Goal: Navigation & Orientation: Find specific page/section

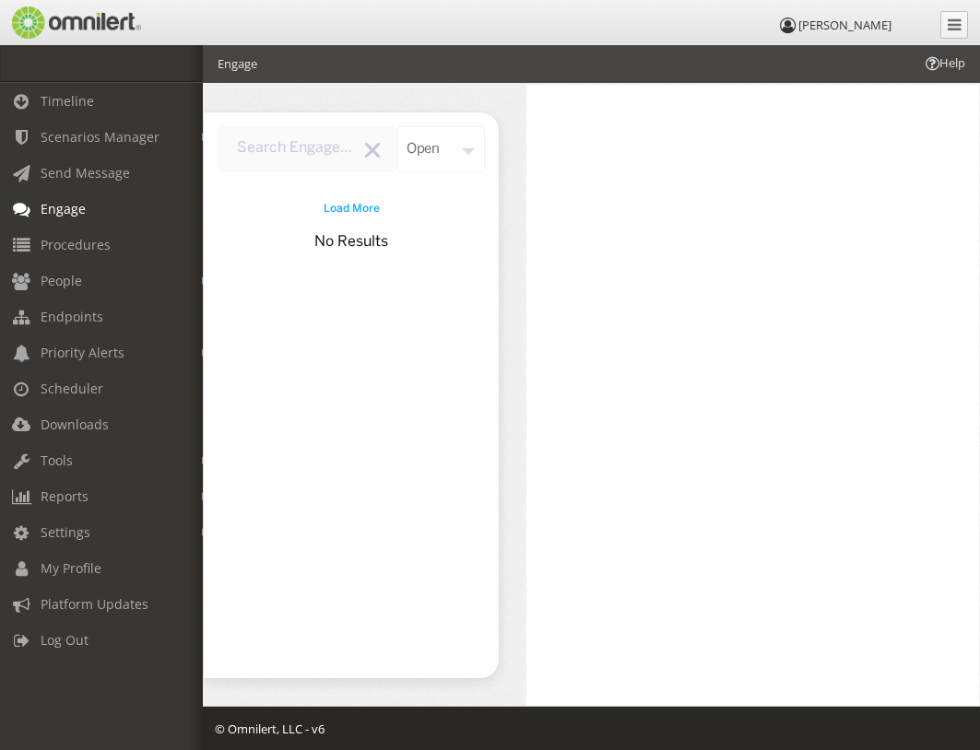
click at [430, 150] on div "open" at bounding box center [440, 149] width 89 height 46
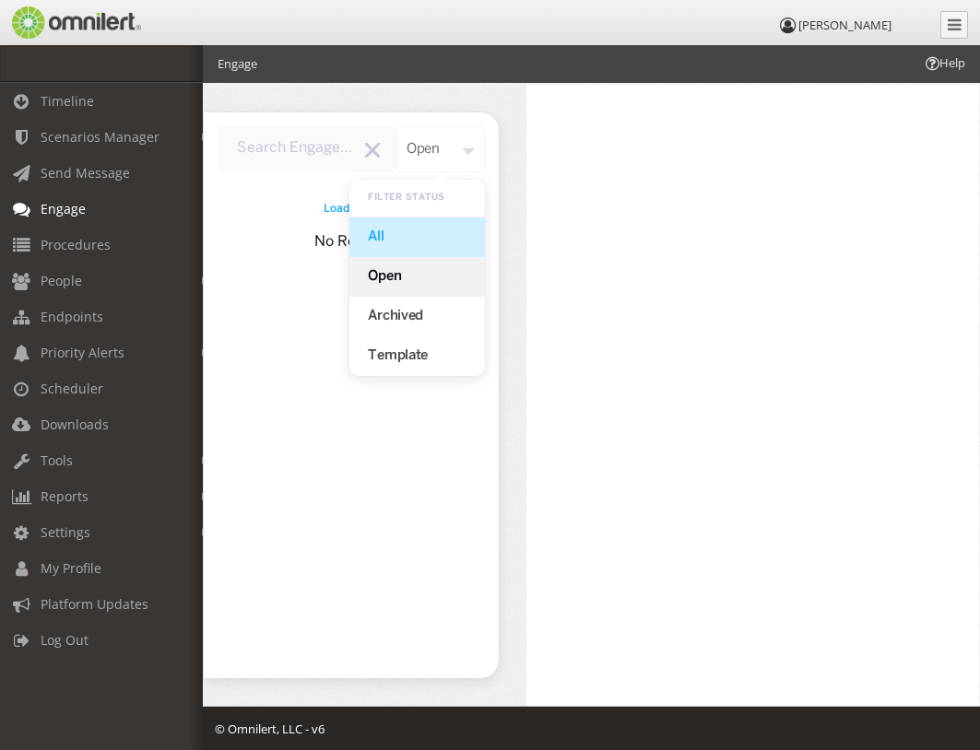
click at [385, 241] on div "All" at bounding box center [416, 238] width 135 height 40
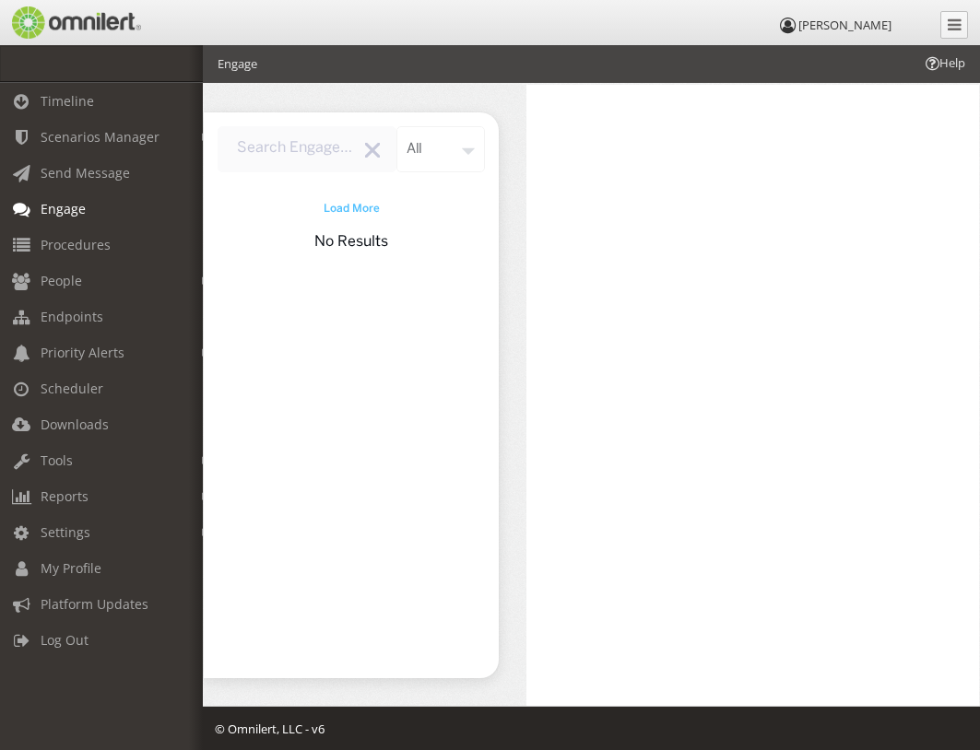
click at [371, 216] on span "Load More" at bounding box center [352, 209] width 56 height 17
click at [202, 280] on em at bounding box center [206, 282] width 8 height 10
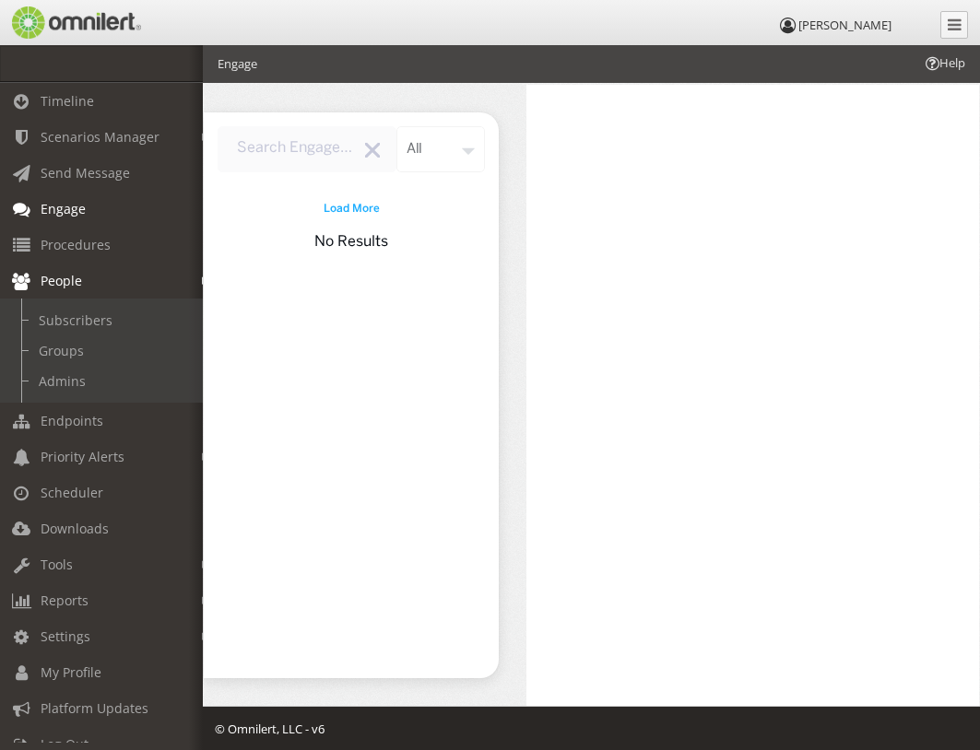
click at [202, 280] on em at bounding box center [206, 282] width 8 height 10
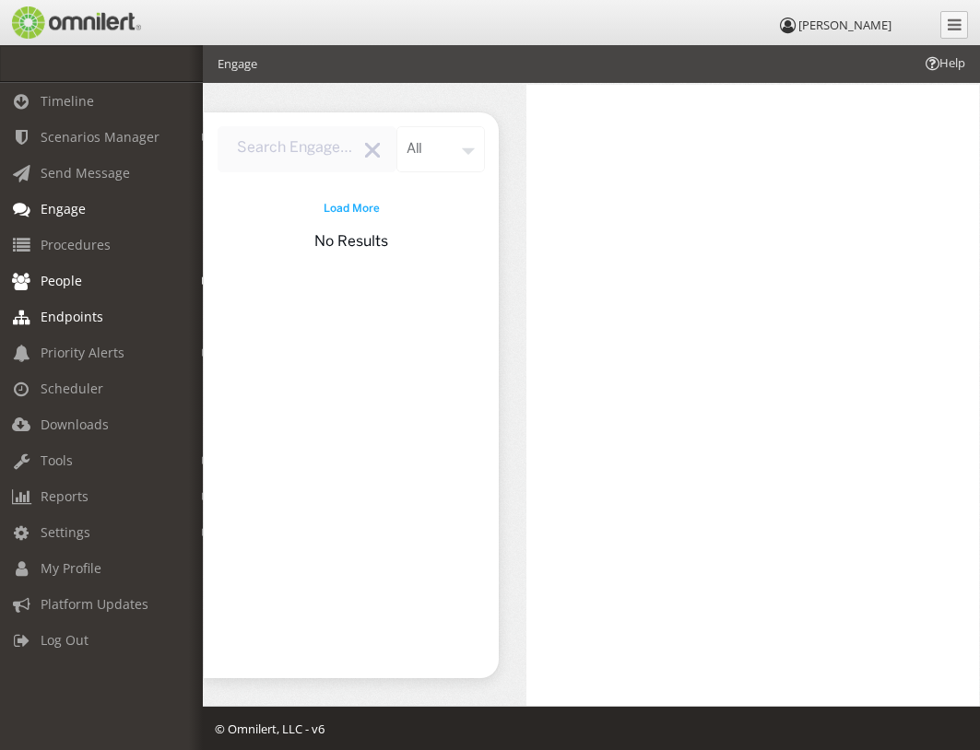
click at [88, 310] on span "Endpoints" at bounding box center [72, 317] width 63 height 18
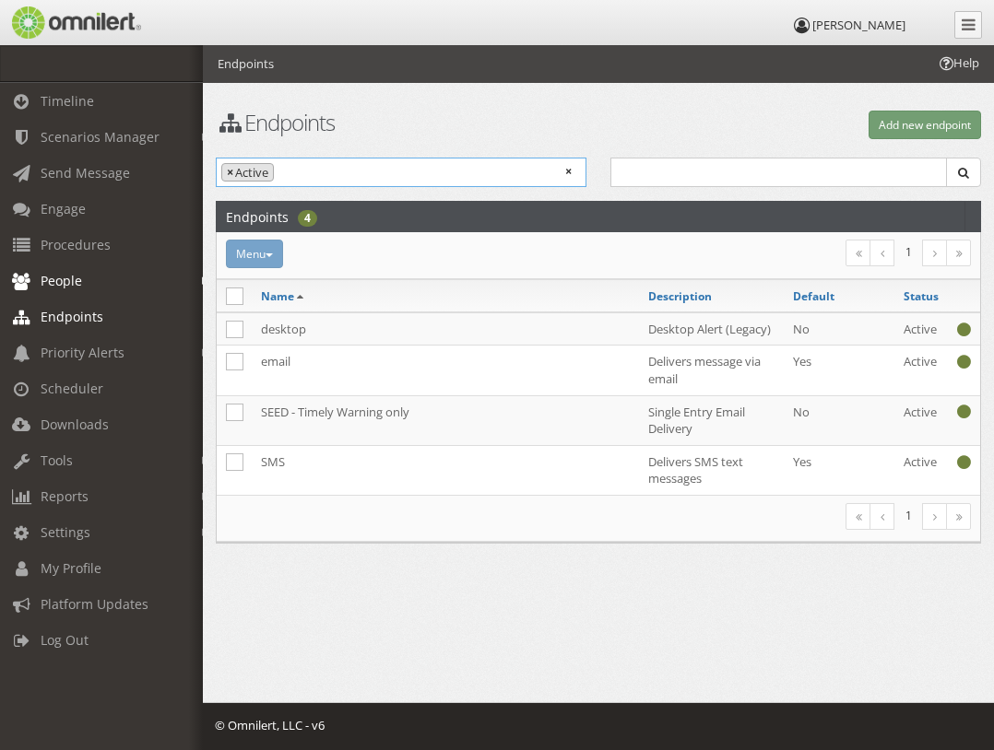
click at [231, 175] on span "×" at bounding box center [230, 173] width 6 height 18
select select
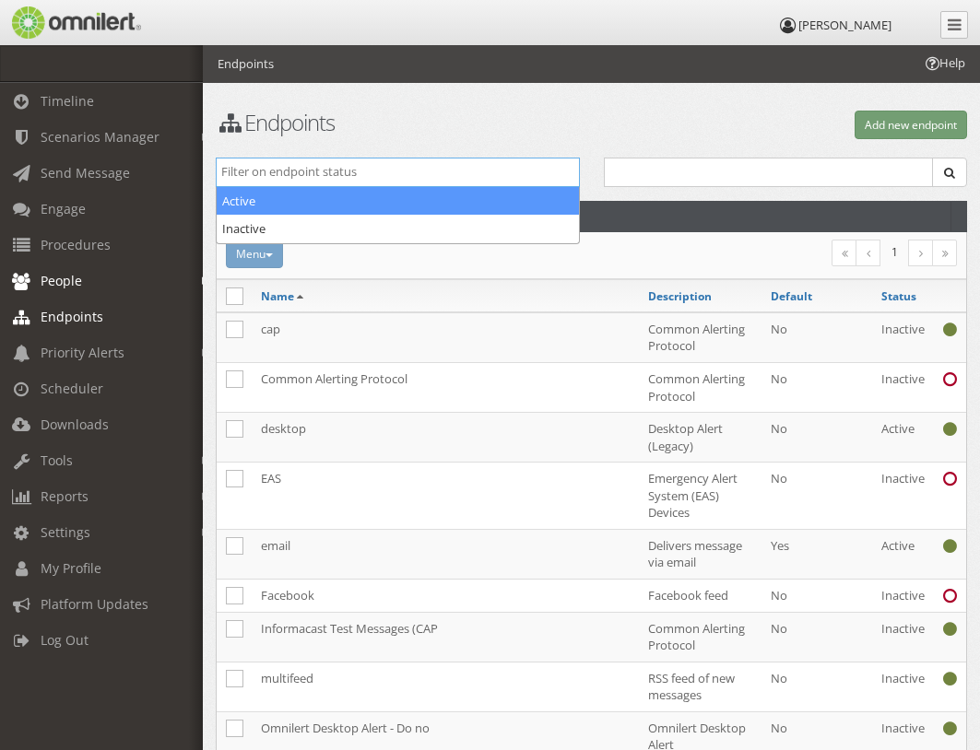
click at [401, 109] on div "Endpoints Add new endpoint Active Inactive Active Inactive Search Endpoints 17 …" at bounding box center [591, 603] width 777 height 1116
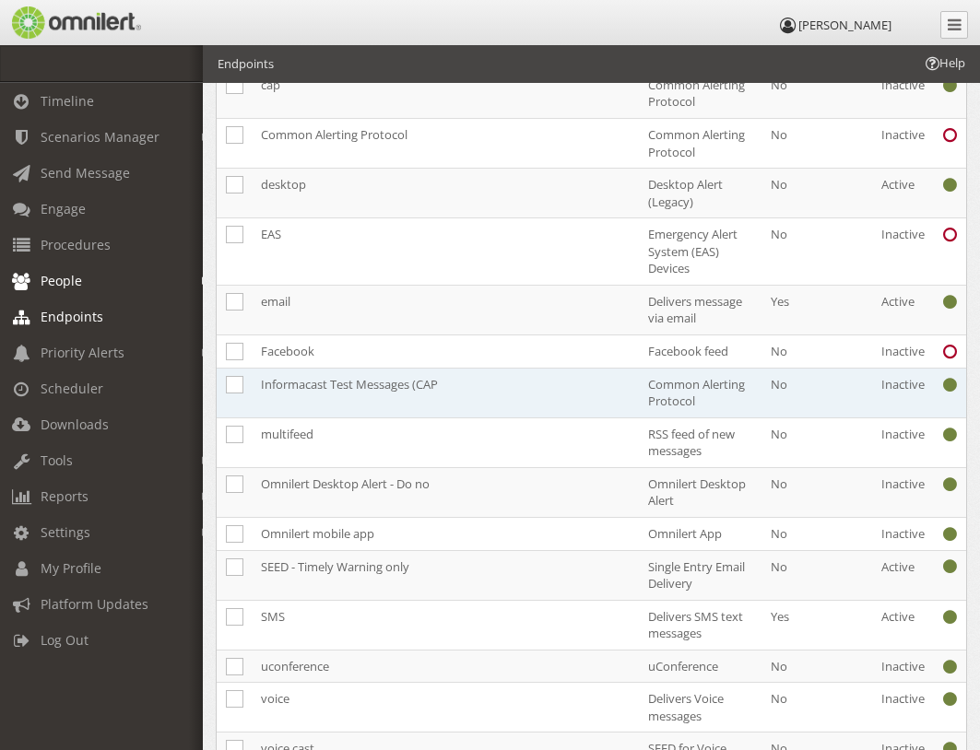
scroll to position [277, 0]
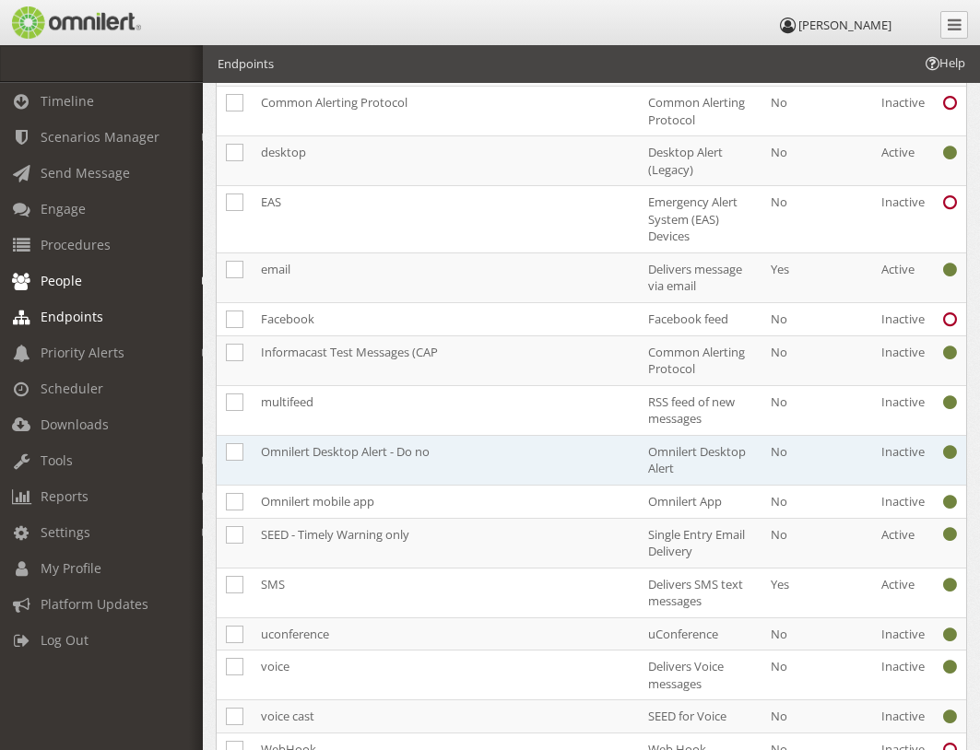
click at [340, 454] on td "Omnilert Desktop Alert - Do no" at bounding box center [445, 460] width 387 height 50
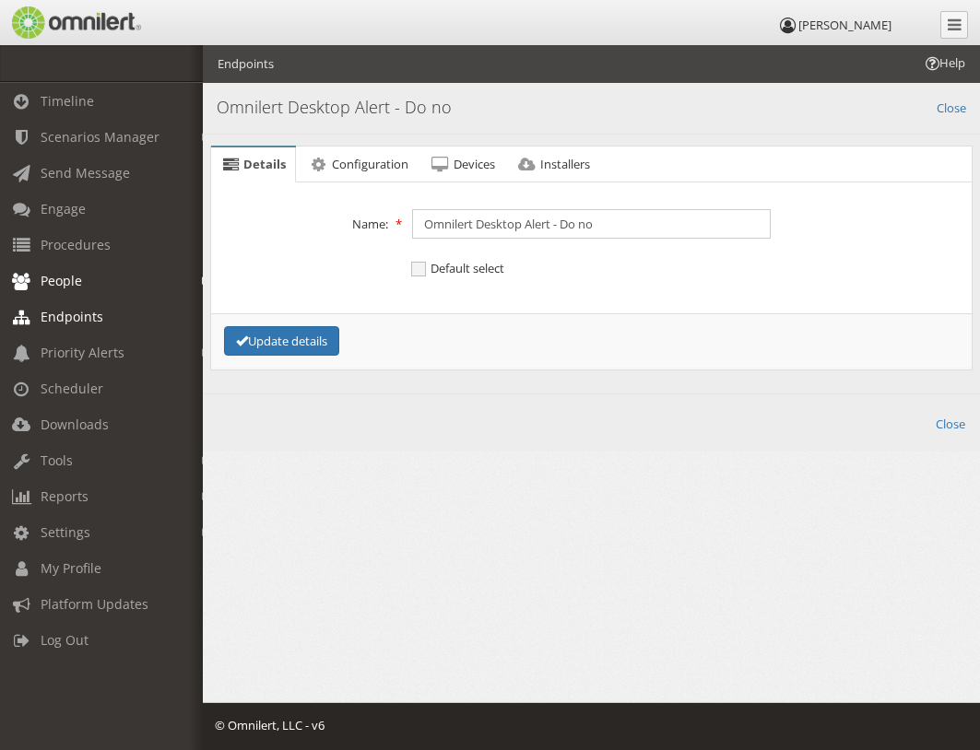
scroll to position [0, 0]
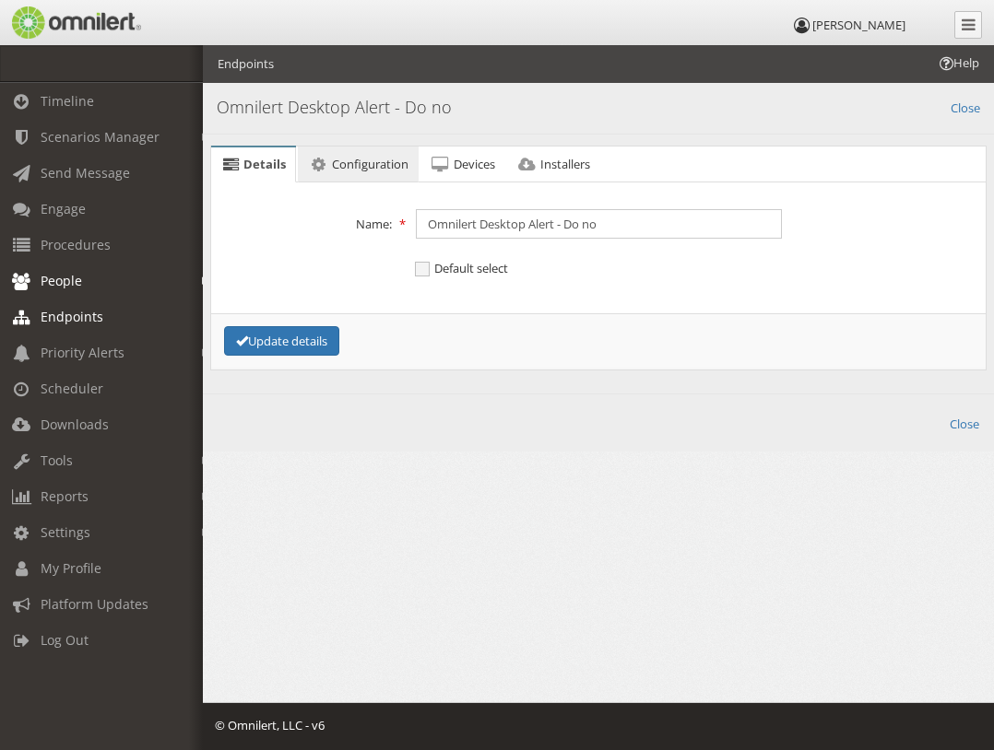
click at [343, 166] on span "Configuration" at bounding box center [370, 164] width 77 height 17
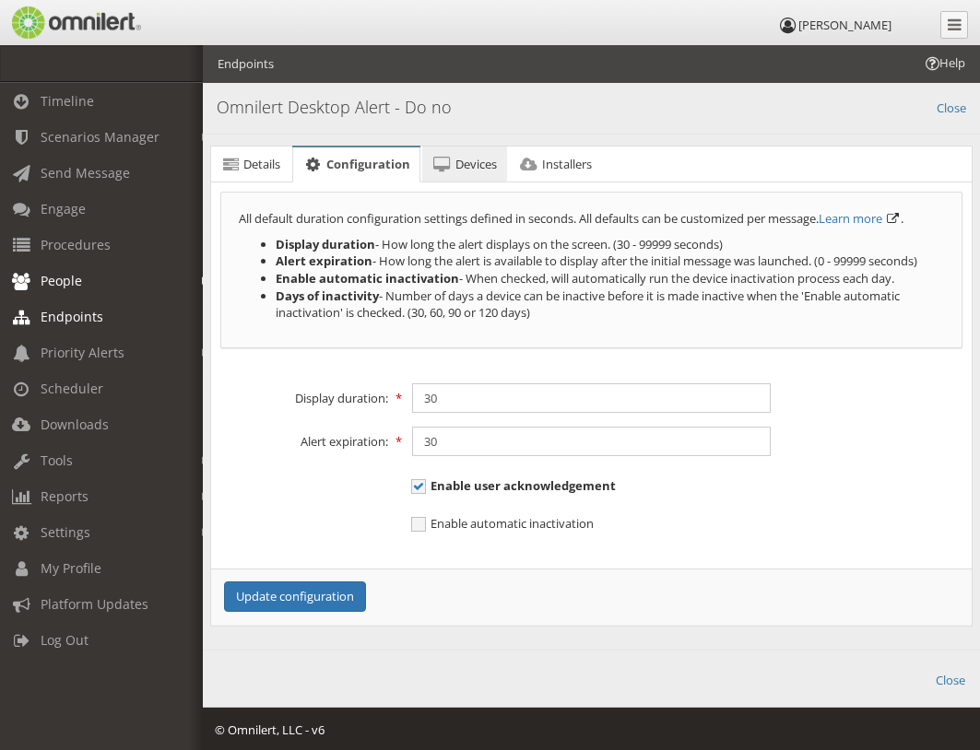
click at [479, 163] on span "Devices" at bounding box center [475, 164] width 41 height 17
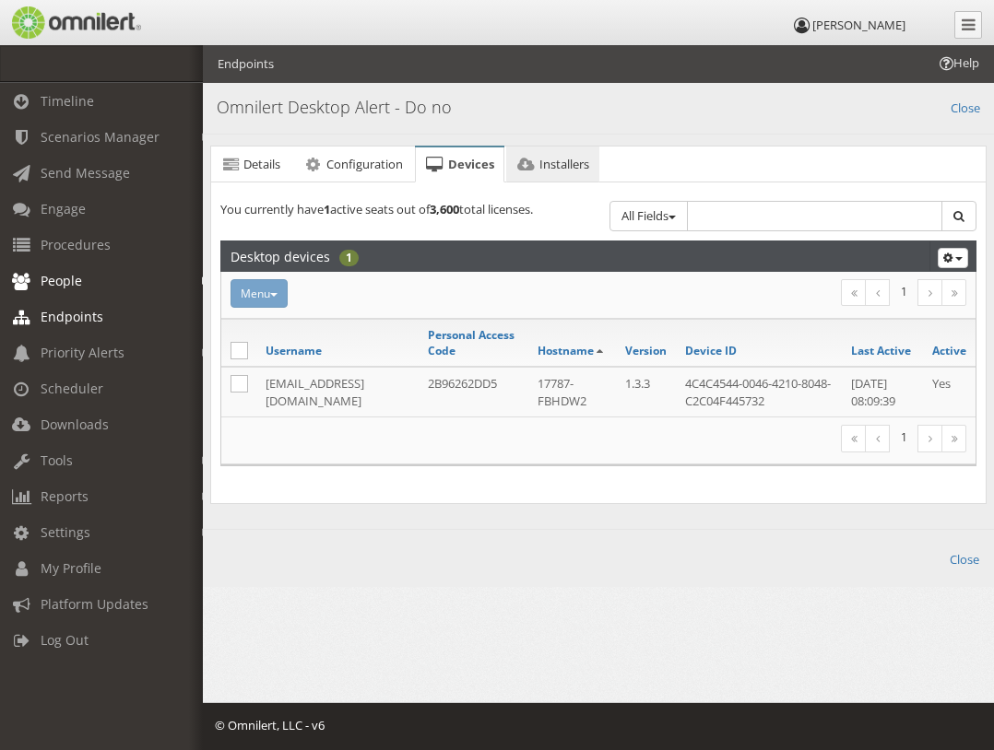
click at [549, 167] on span "Installers" at bounding box center [564, 164] width 50 height 17
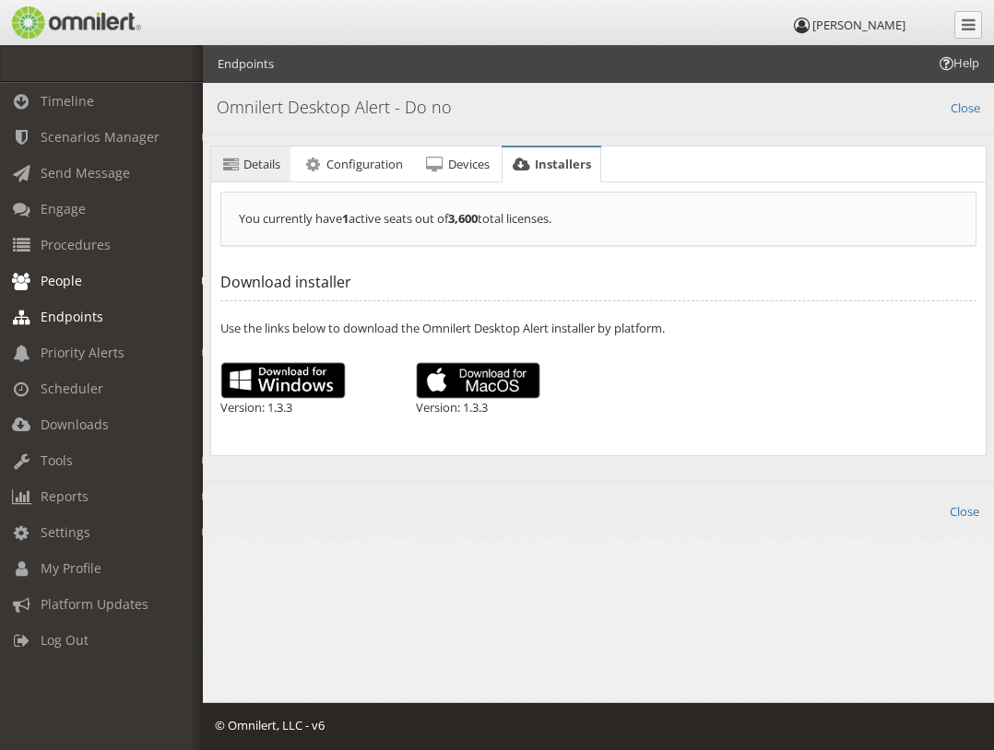
click at [245, 169] on span "Details" at bounding box center [261, 164] width 37 height 17
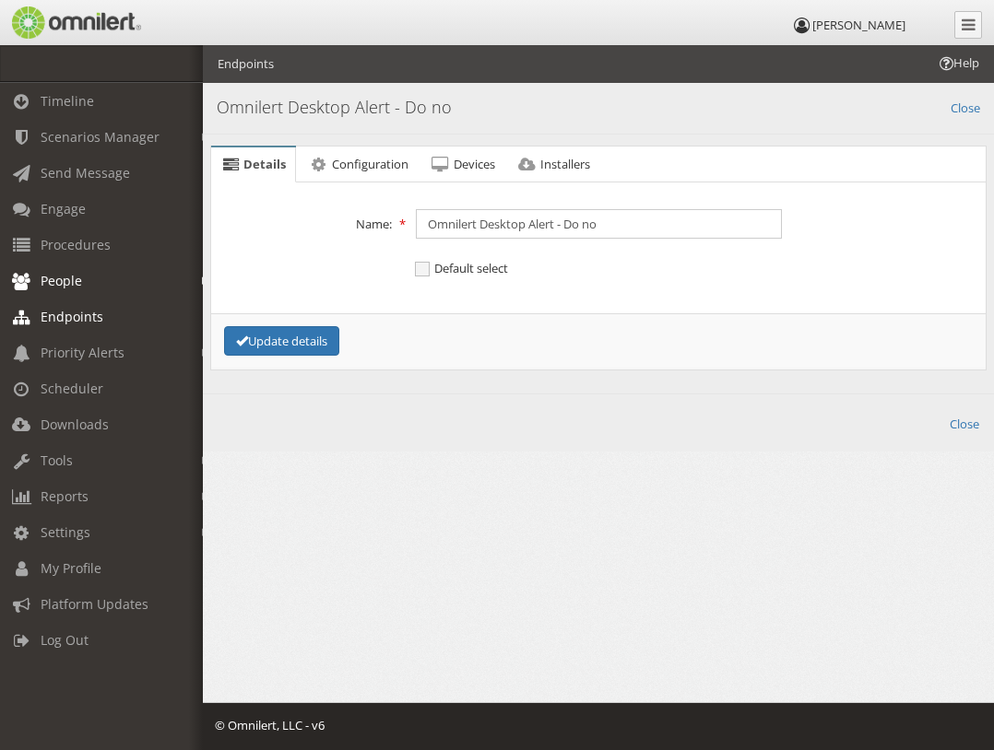
click at [95, 311] on span "Endpoints" at bounding box center [72, 317] width 63 height 18
click at [85, 314] on span "Endpoints" at bounding box center [72, 317] width 63 height 18
click at [82, 282] on link "People" at bounding box center [109, 281] width 219 height 36
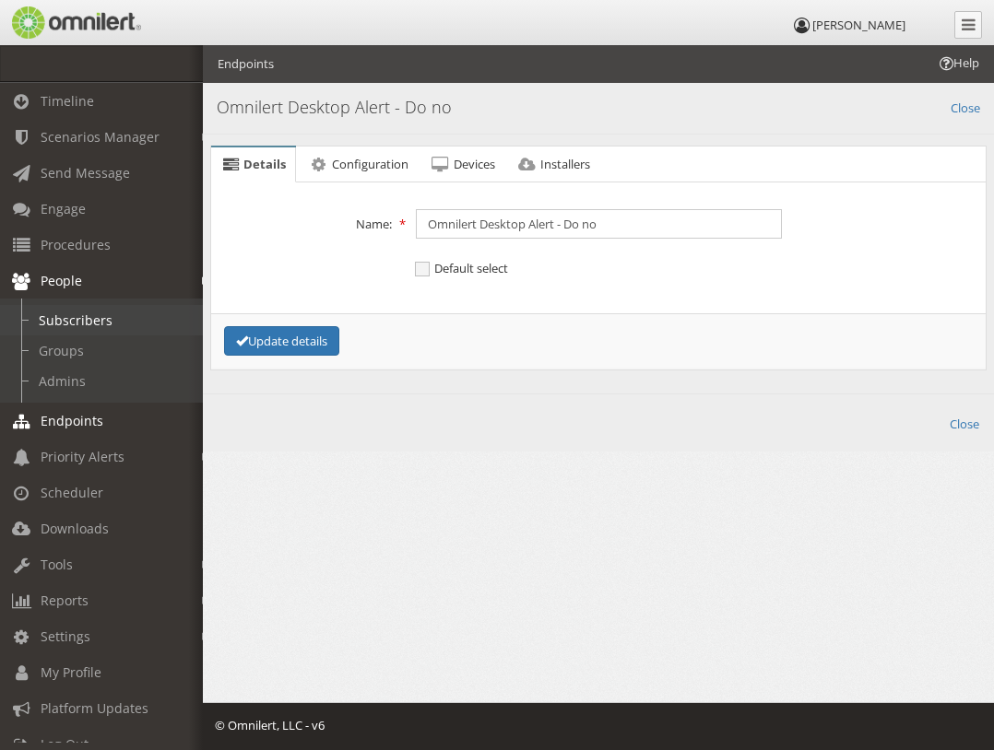
click at [83, 311] on link "Subscribers" at bounding box center [109, 320] width 219 height 30
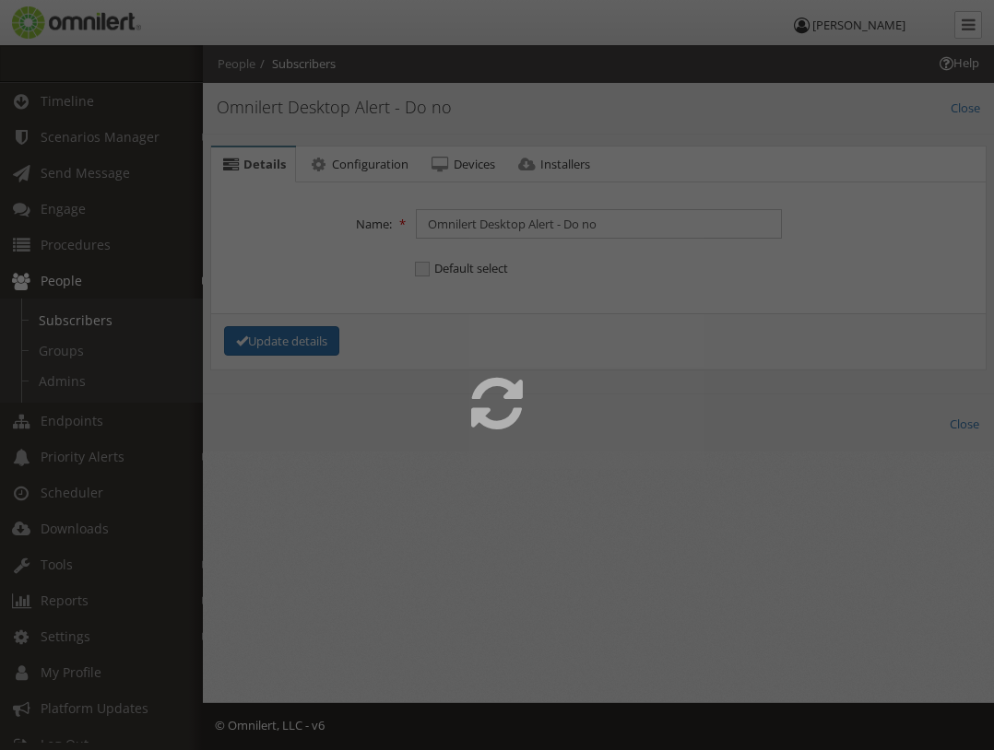
select select
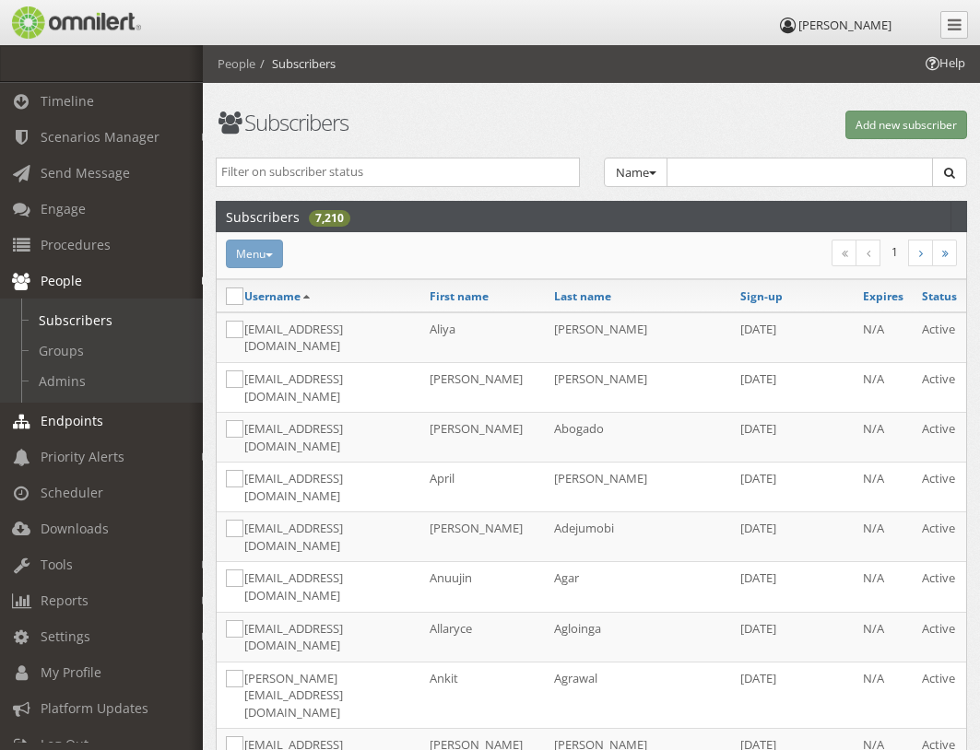
click at [74, 421] on span "Endpoints" at bounding box center [72, 421] width 63 height 18
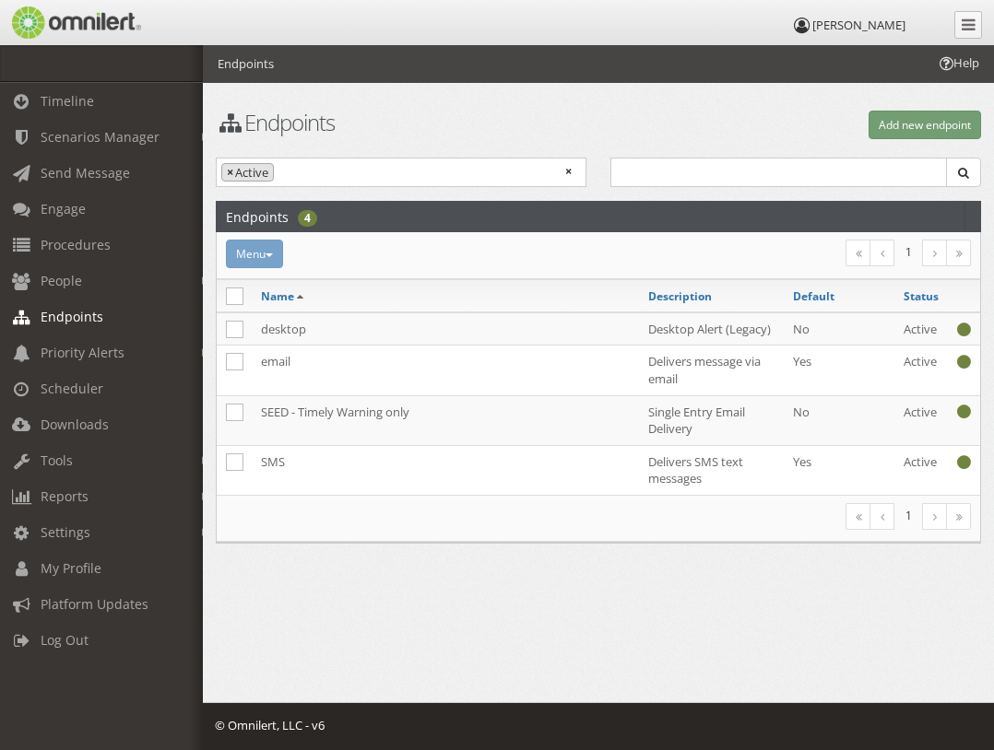
click at [229, 171] on span "×" at bounding box center [230, 173] width 6 height 18
select select
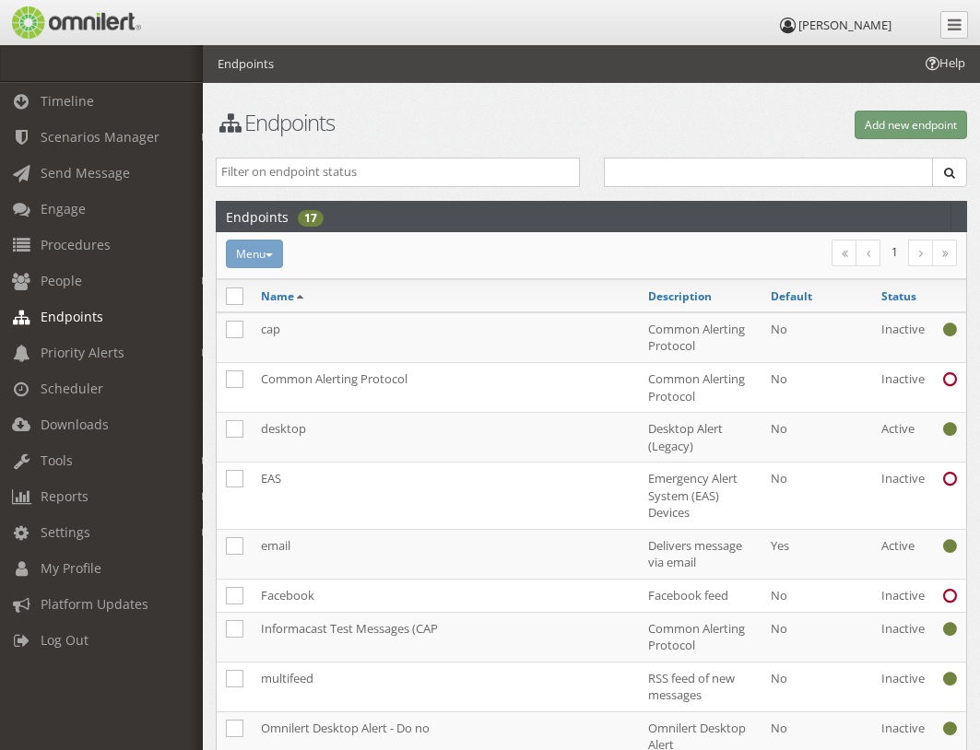
click at [298, 405] on tbody "cap Common Alerting Protocol No Inactive Common Alerting Protocol Common Alerti…" at bounding box center [591, 693] width 749 height 762
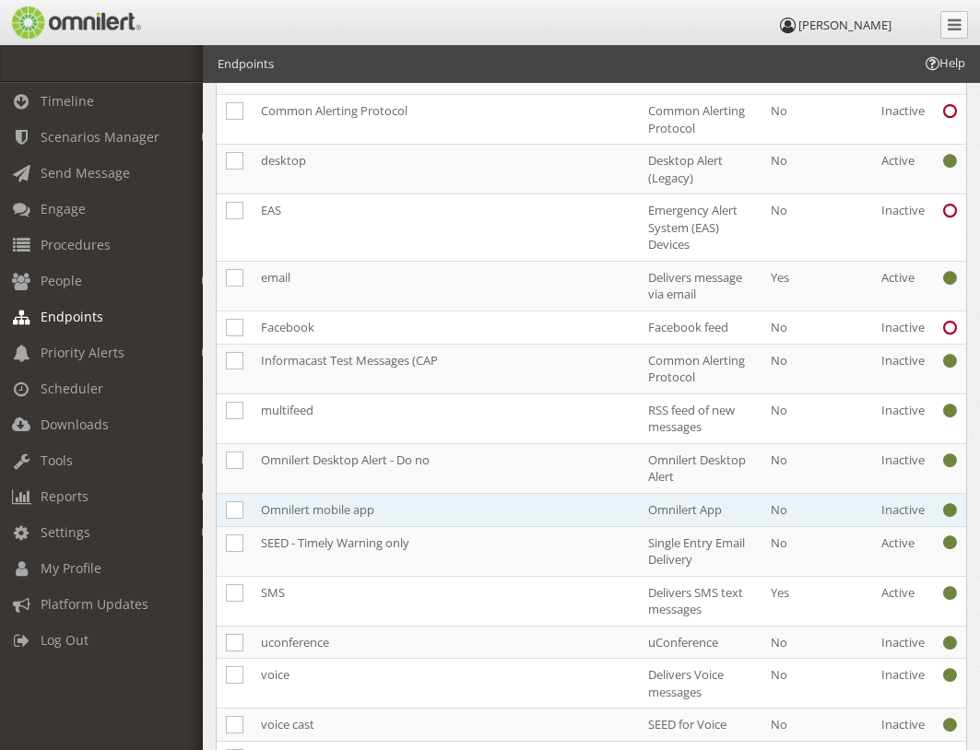
scroll to position [277, 0]
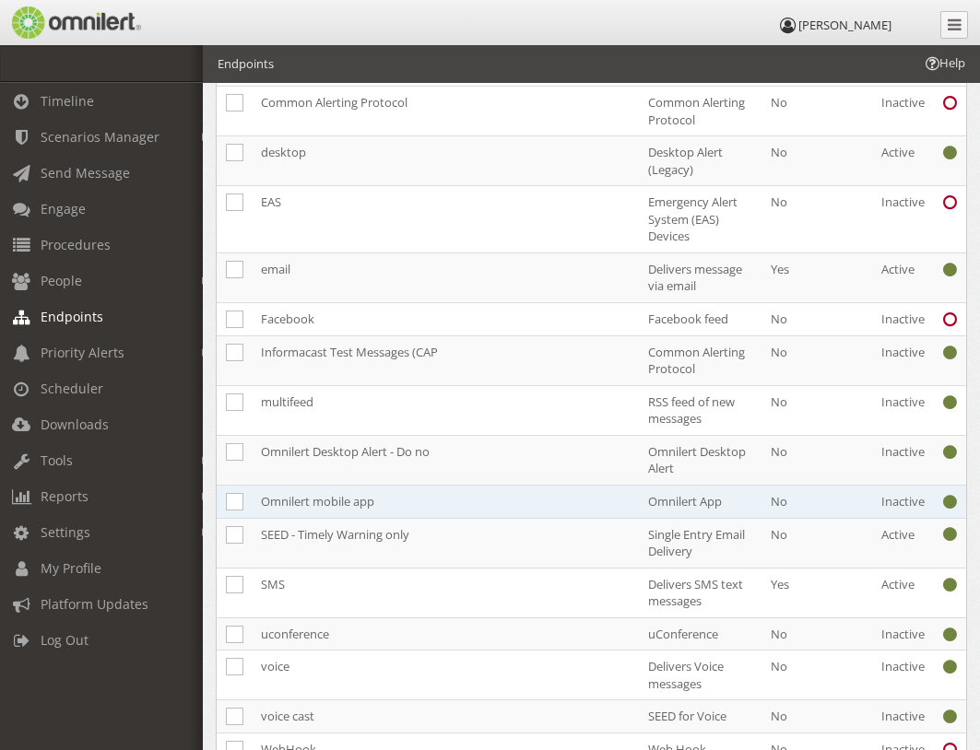
click at [301, 496] on td "Omnilert mobile app" at bounding box center [445, 501] width 387 height 33
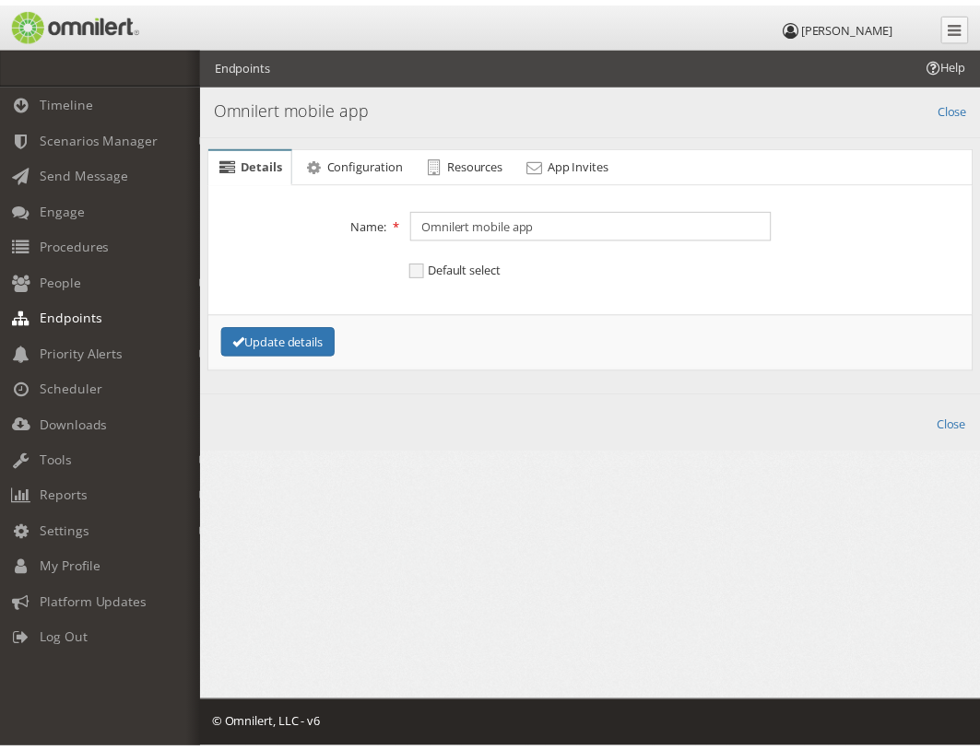
scroll to position [0, 0]
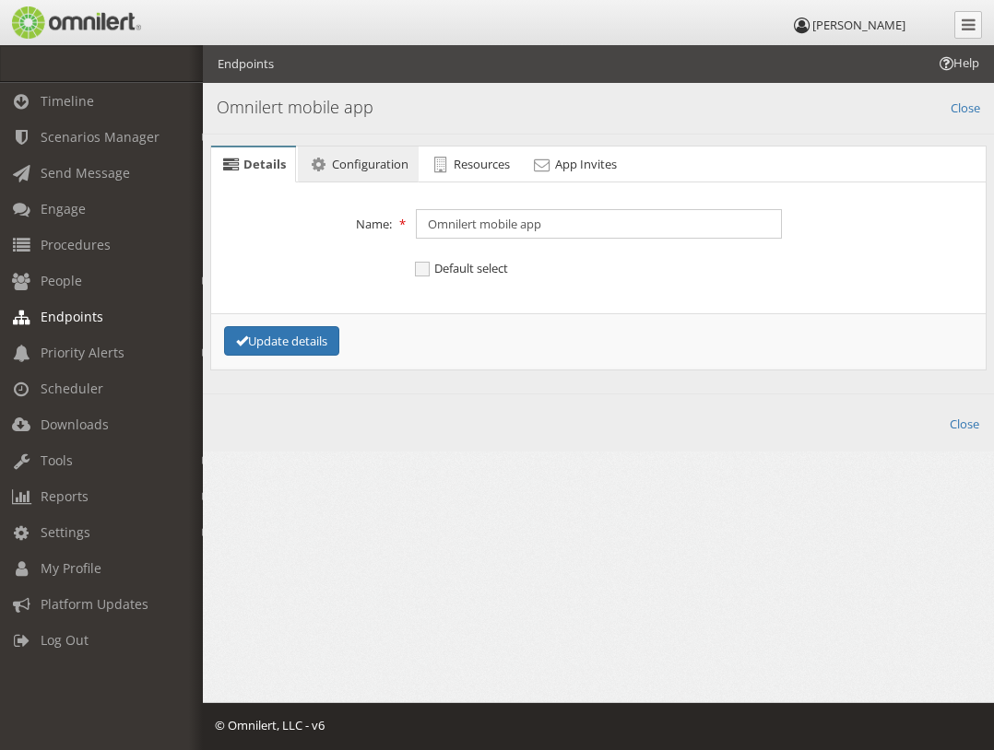
click at [334, 169] on span "Configuration" at bounding box center [370, 164] width 77 height 17
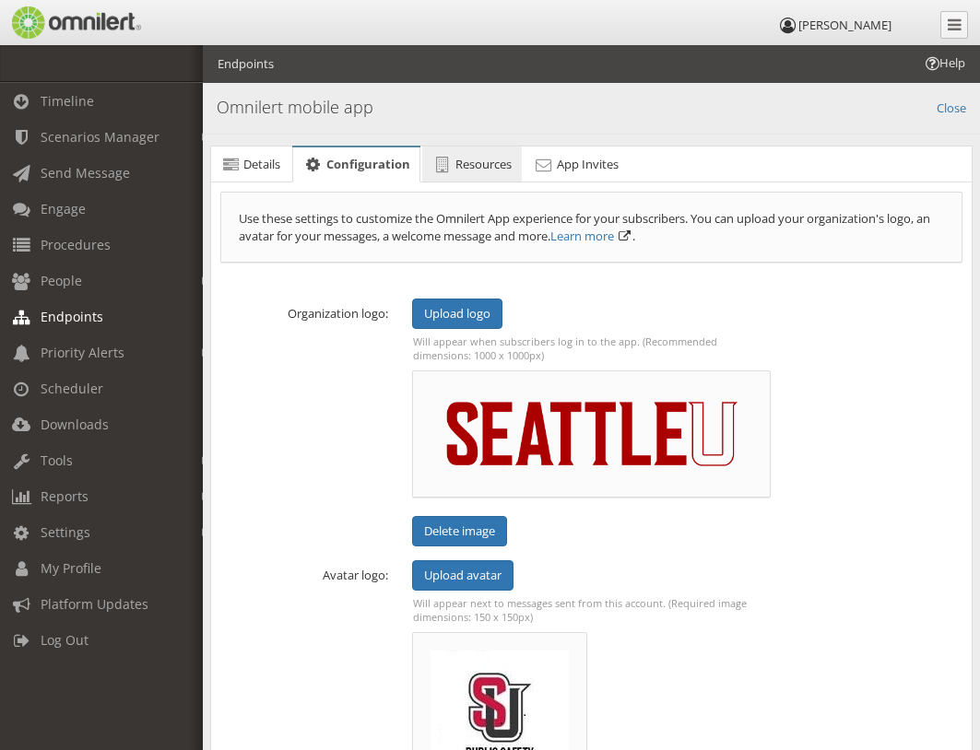
click at [454, 174] on link "Resources" at bounding box center [472, 165] width 100 height 37
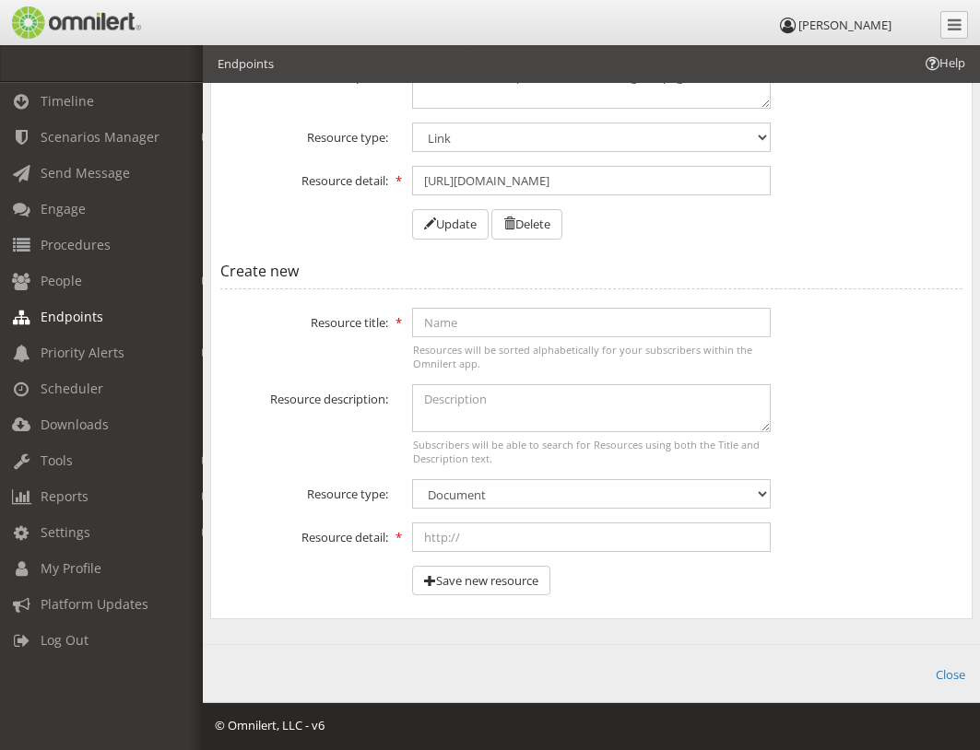
scroll to position [1694, 0]
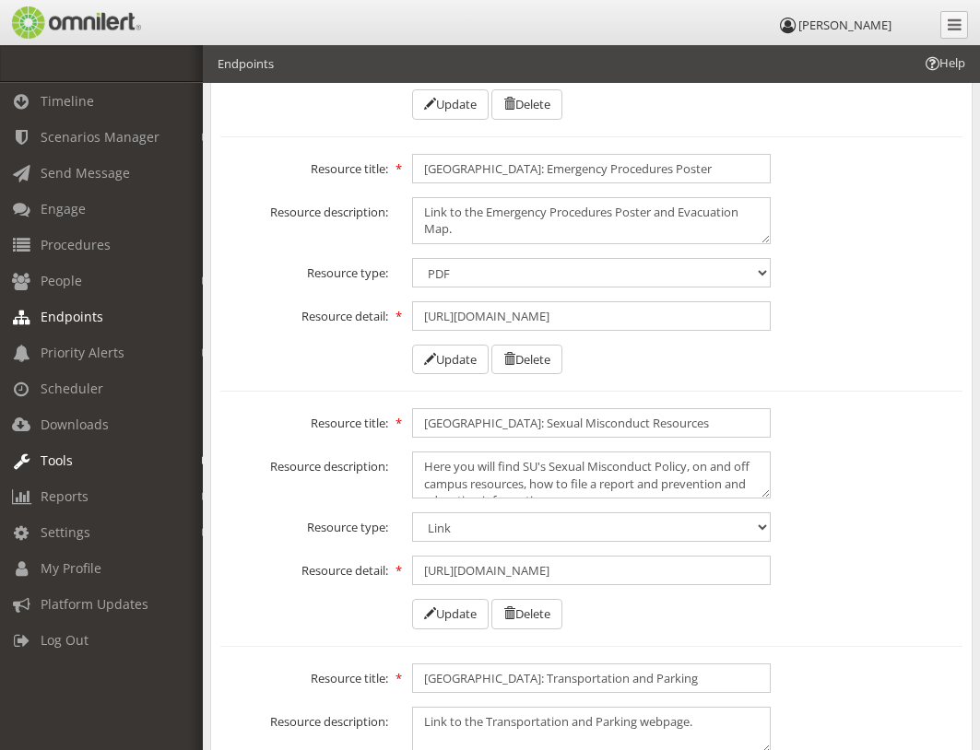
click at [202, 457] on em at bounding box center [206, 461] width 8 height 10
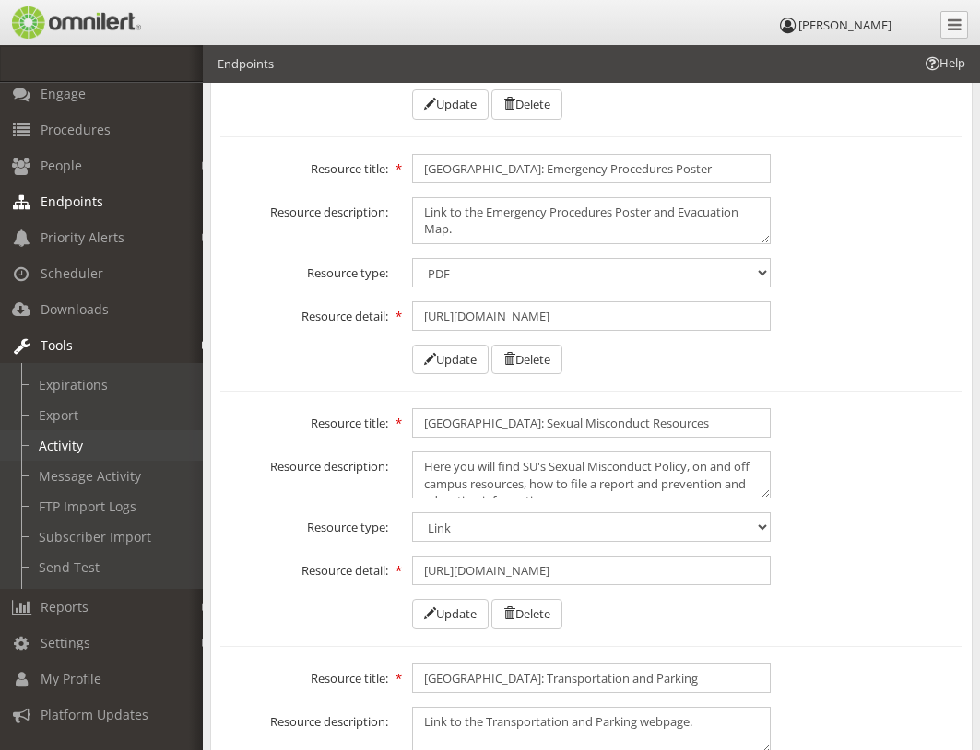
scroll to position [155, 0]
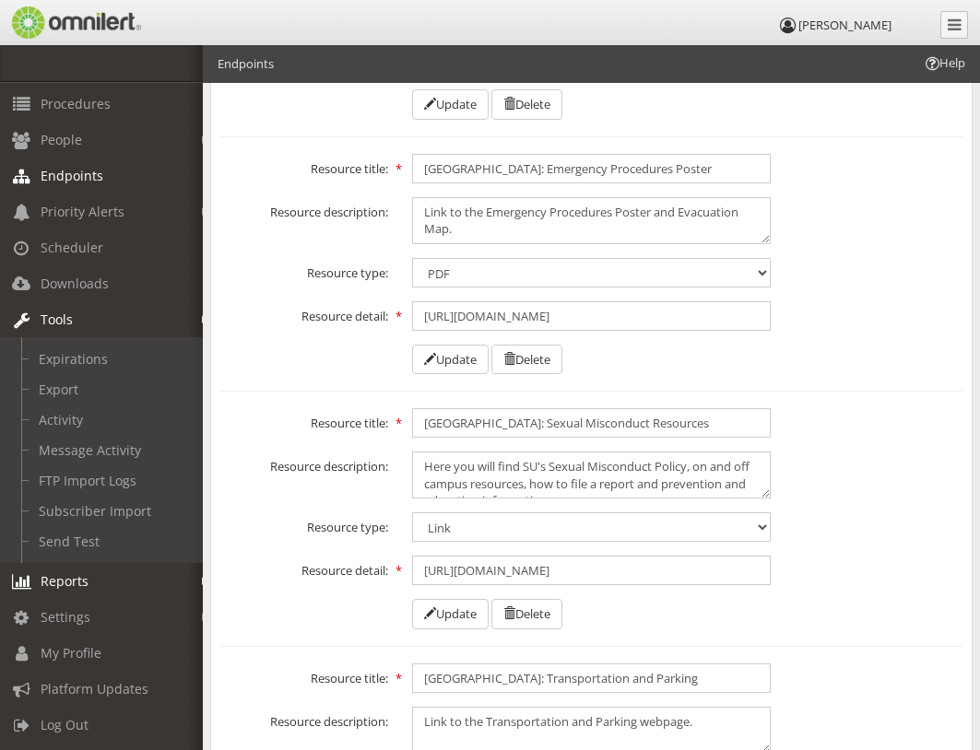
click at [202, 577] on em at bounding box center [206, 582] width 8 height 10
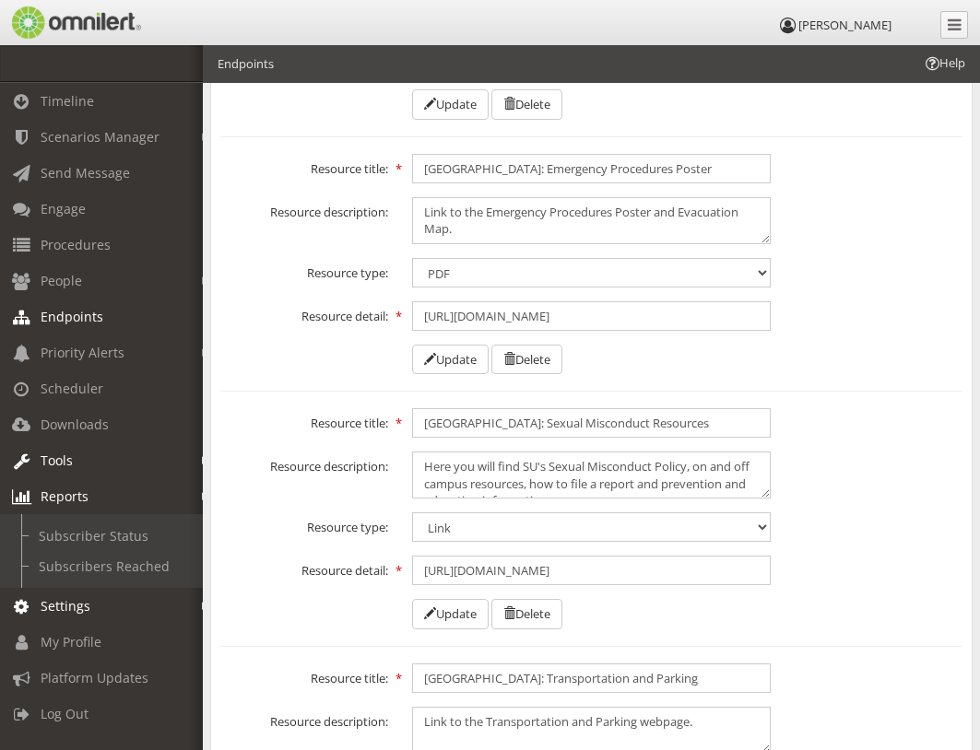
click at [196, 604] on link "Settings" at bounding box center [109, 606] width 219 height 36
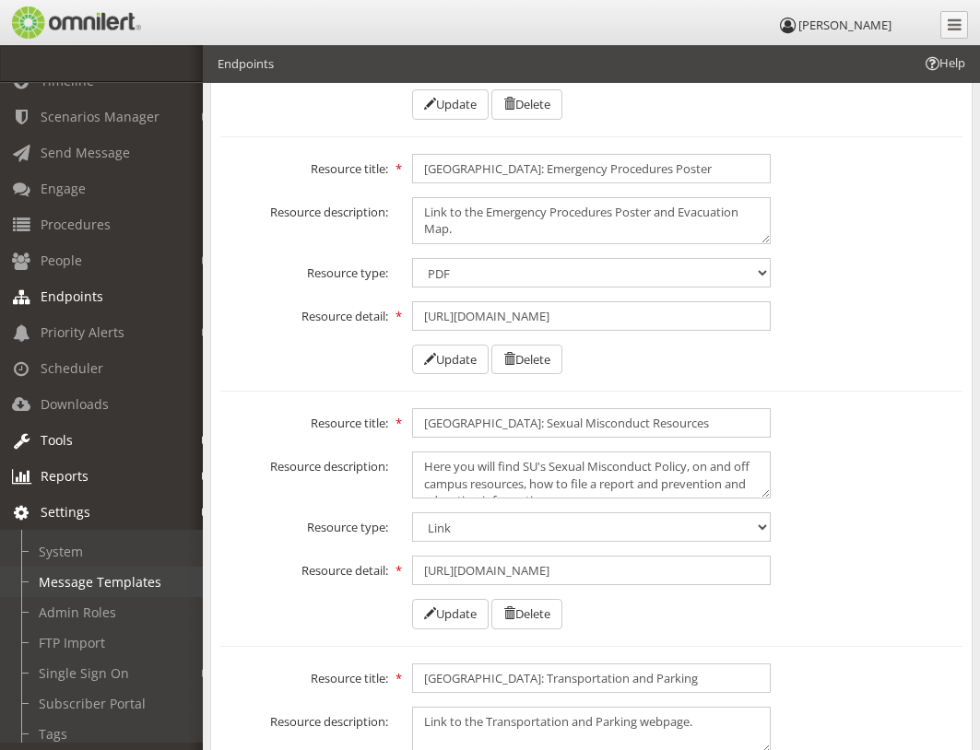
scroll to position [0, 0]
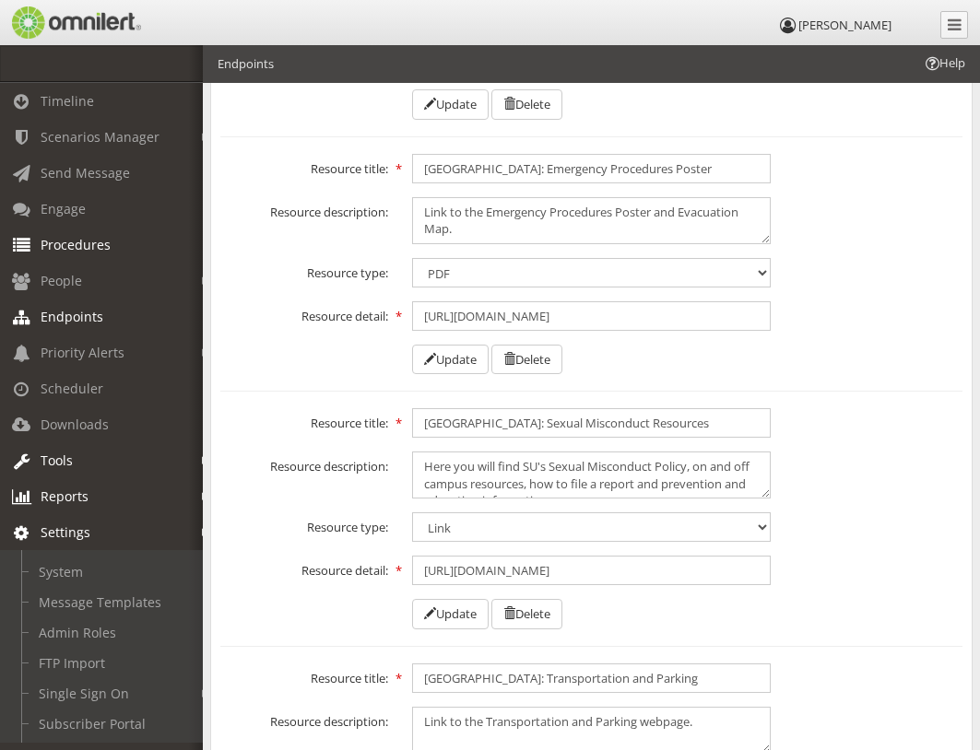
click at [67, 244] on span "Procedures" at bounding box center [76, 245] width 70 height 18
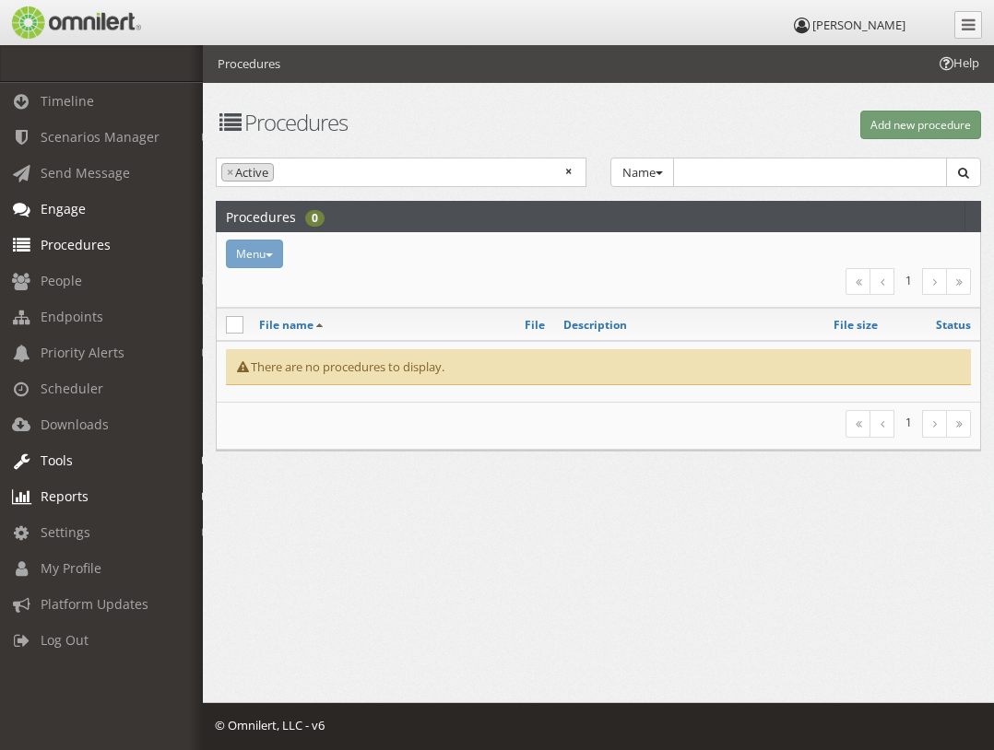
click at [66, 218] on link "Engage" at bounding box center [109, 209] width 219 height 36
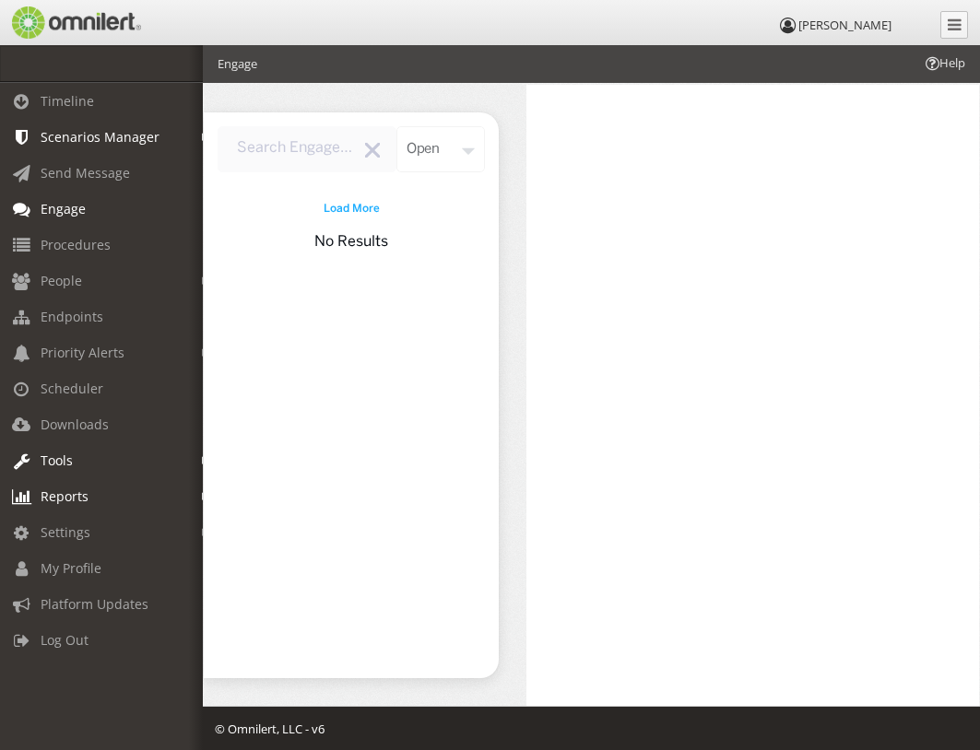
click at [202, 135] on em at bounding box center [206, 138] width 8 height 10
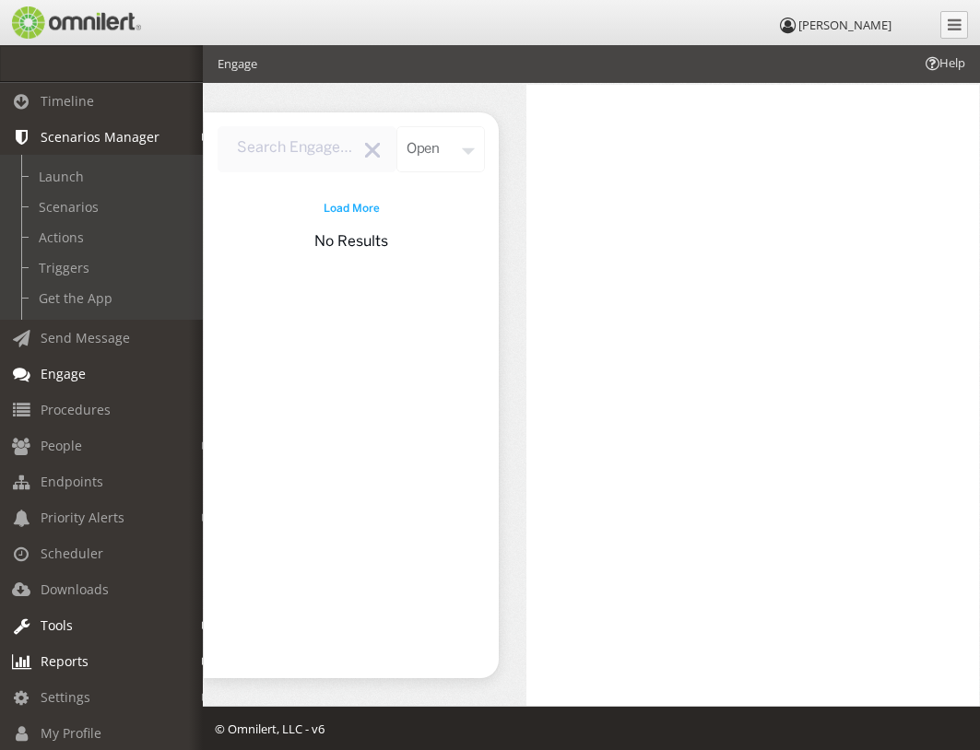
click at [202, 135] on em at bounding box center [206, 138] width 8 height 10
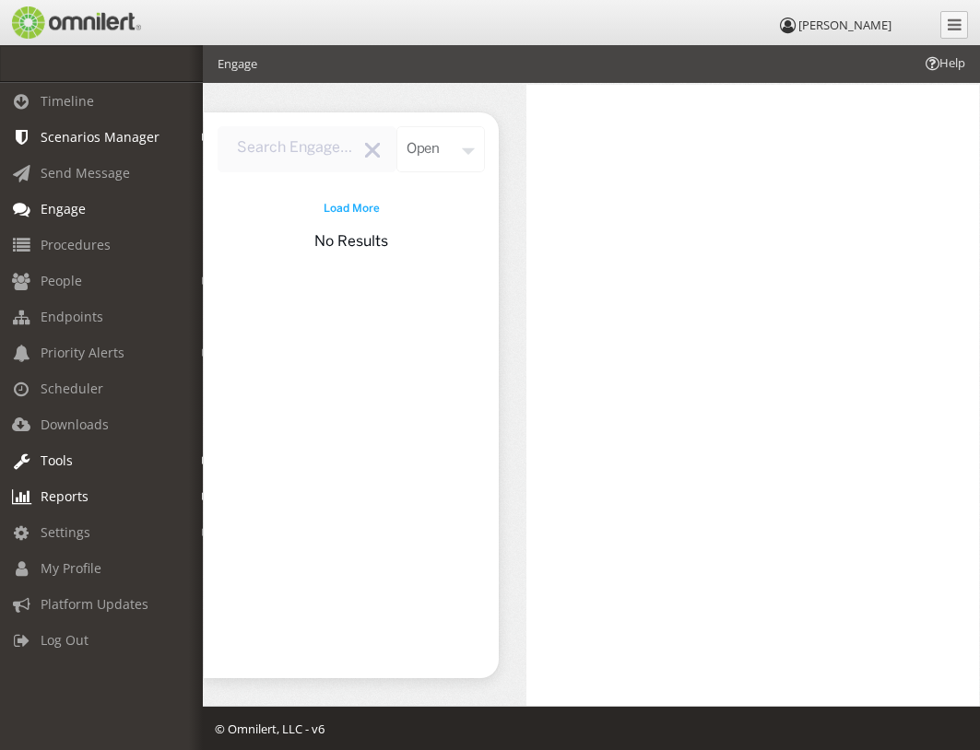
click at [202, 135] on em at bounding box center [206, 138] width 8 height 10
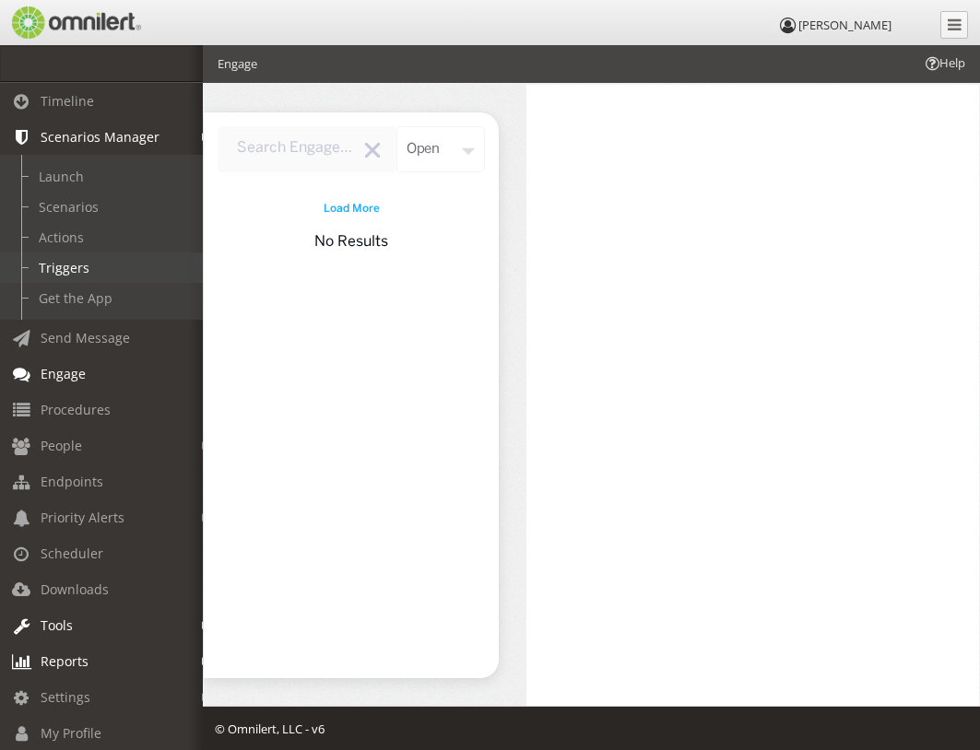
click at [71, 265] on link "Triggers" at bounding box center [109, 268] width 219 height 30
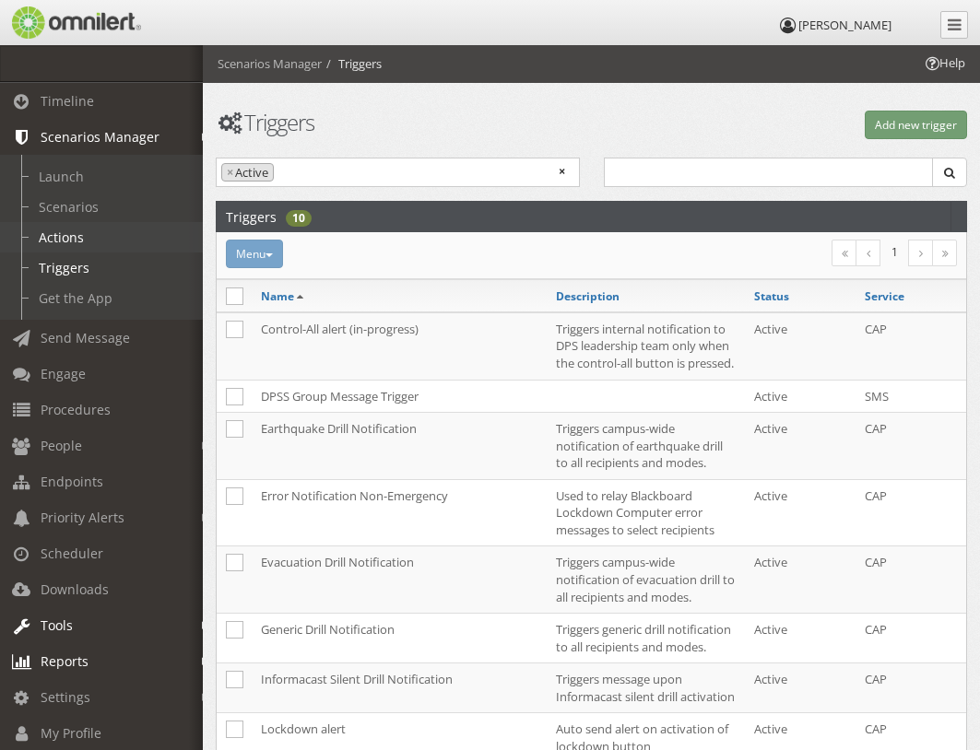
click at [66, 228] on link "Actions" at bounding box center [109, 237] width 219 height 30
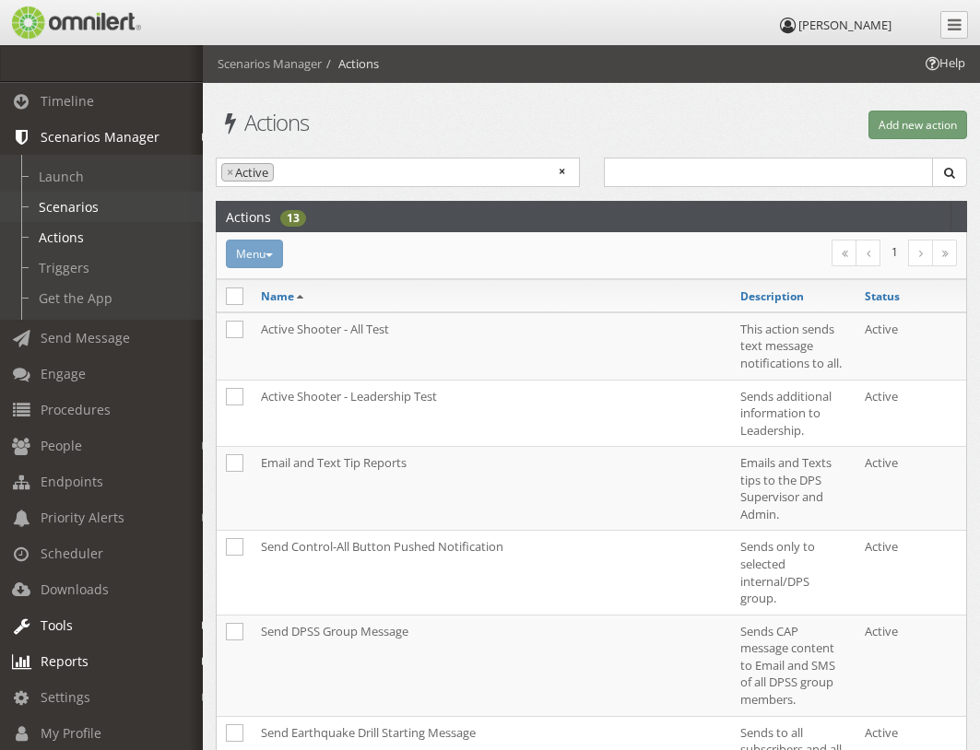
click at [66, 212] on link "Scenarios" at bounding box center [109, 207] width 219 height 30
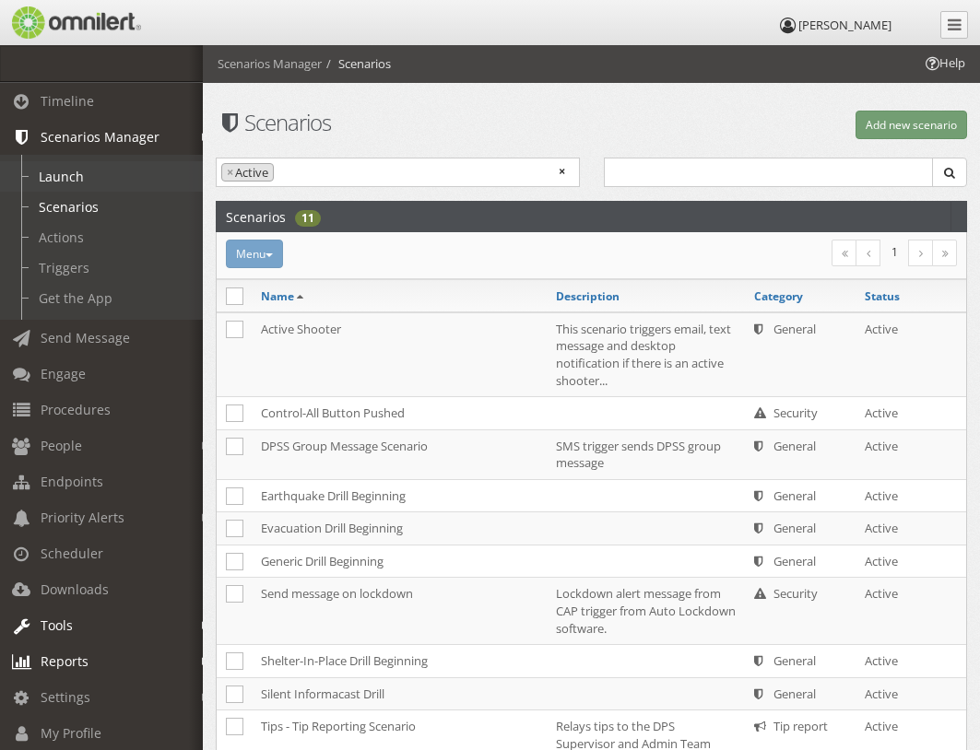
click at [66, 177] on link "Launch" at bounding box center [109, 176] width 219 height 30
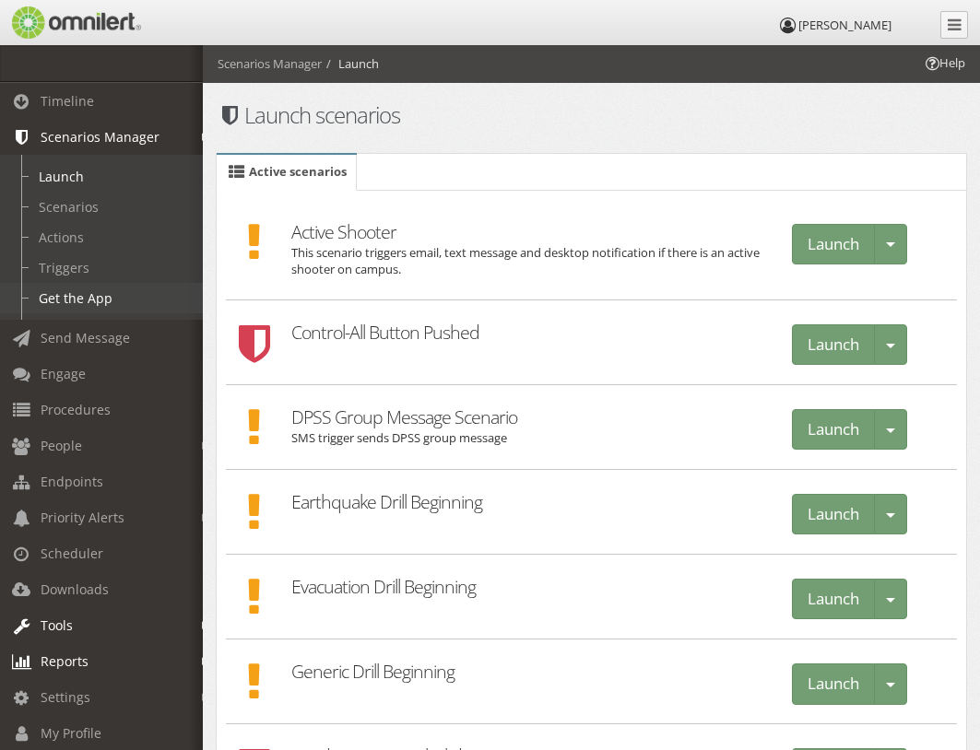
click at [69, 301] on link "Get the App" at bounding box center [109, 298] width 219 height 30
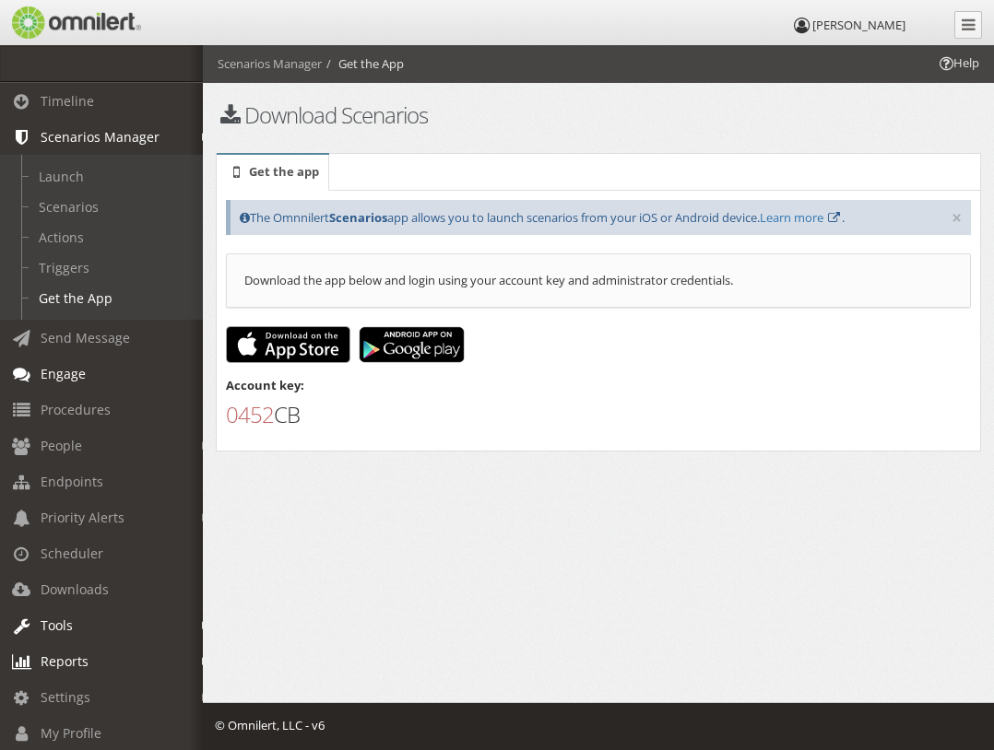
click at [70, 379] on span "Engage" at bounding box center [63, 374] width 45 height 18
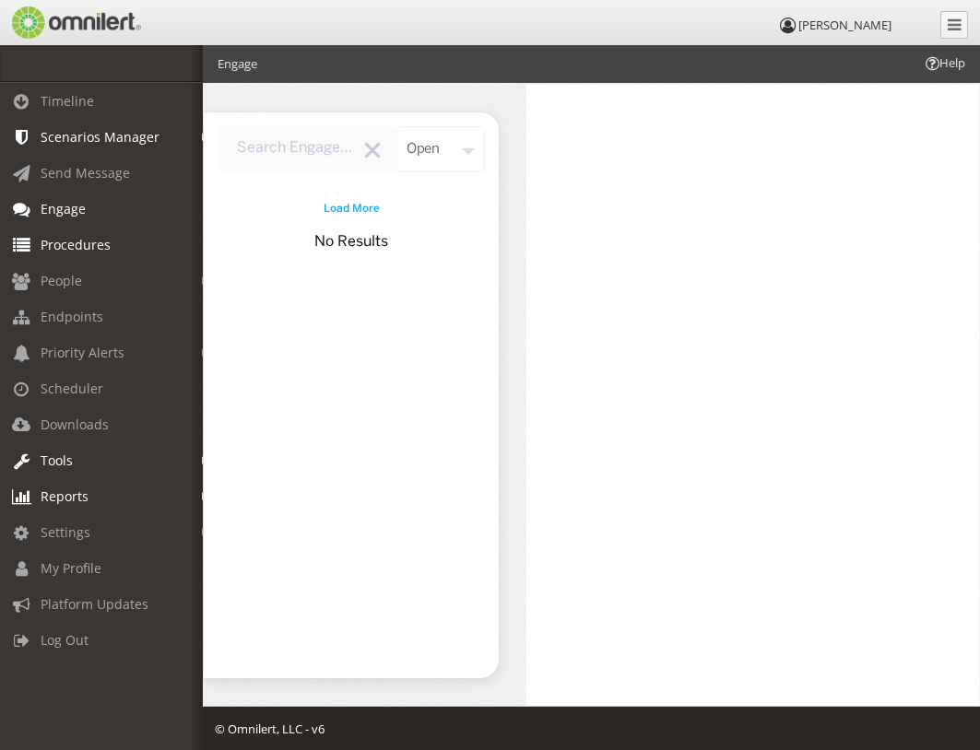
click at [86, 254] on link "Procedures" at bounding box center [109, 245] width 219 height 36
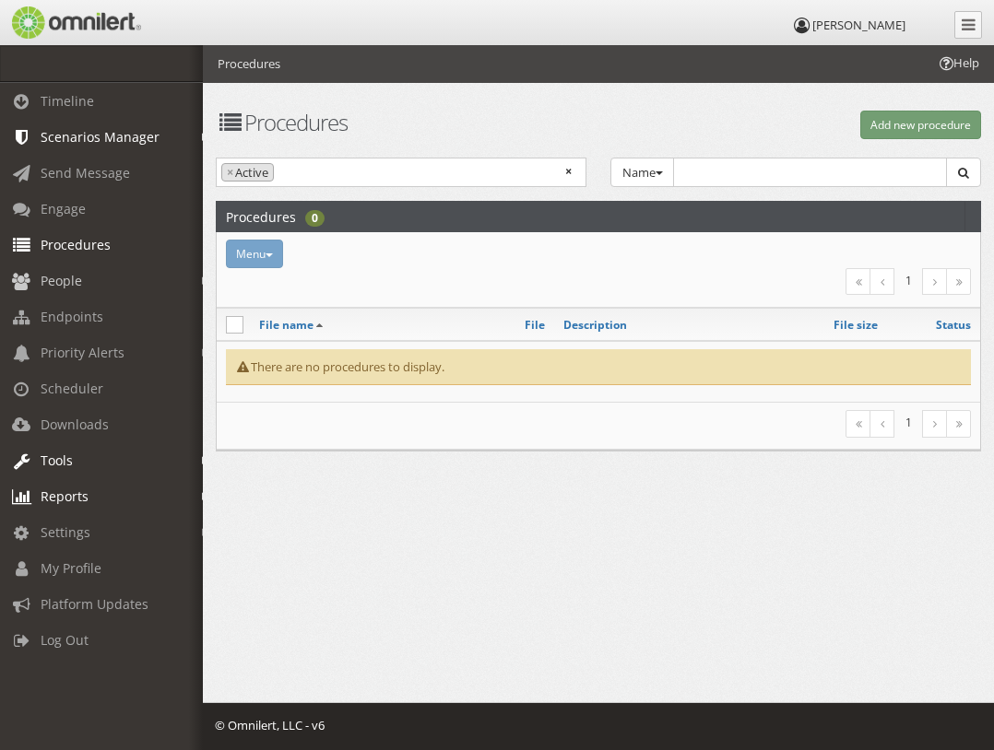
click at [202, 279] on em at bounding box center [206, 282] width 8 height 10
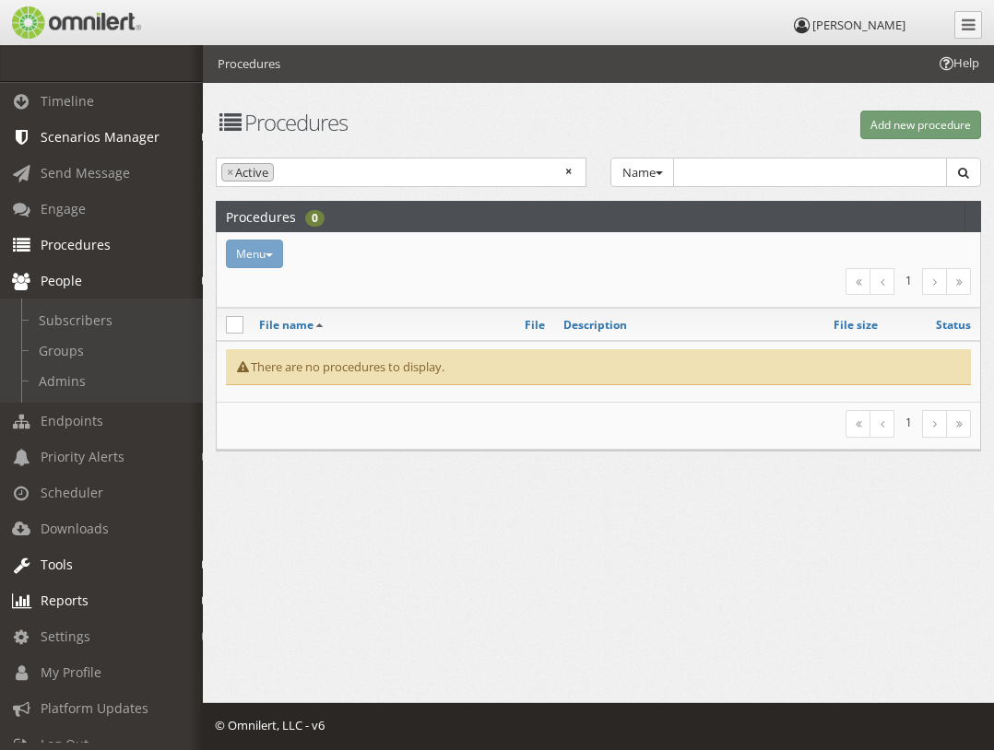
click at [202, 279] on em at bounding box center [206, 282] width 8 height 10
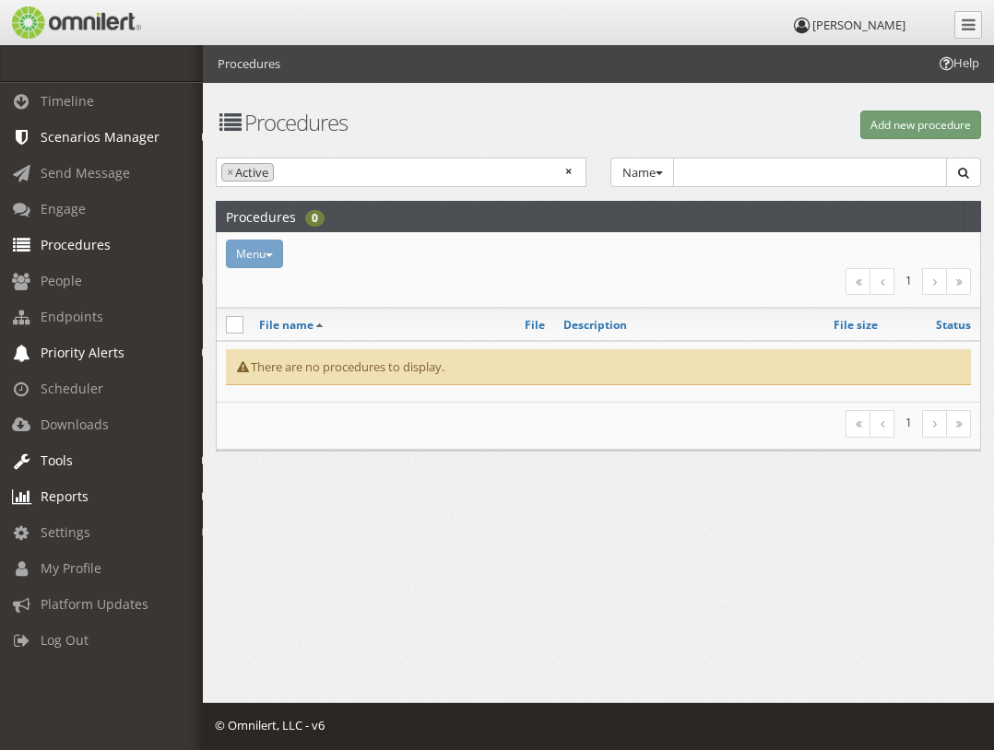
click at [202, 351] on em at bounding box center [206, 353] width 8 height 10
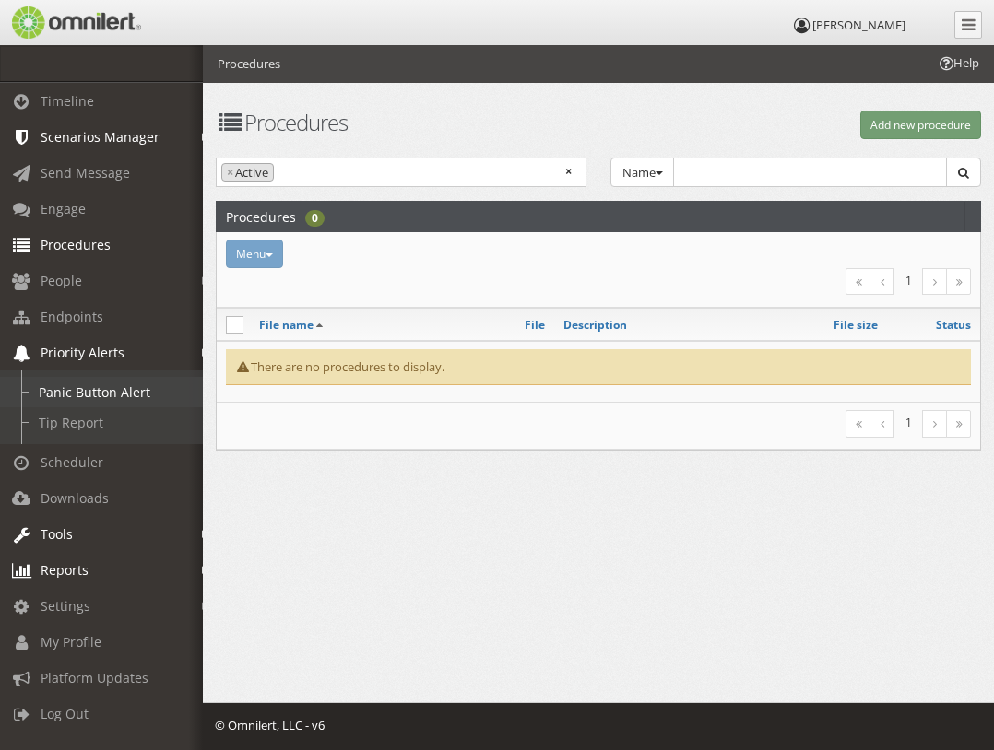
click at [122, 386] on link "Panic Button Alert" at bounding box center [109, 392] width 219 height 30
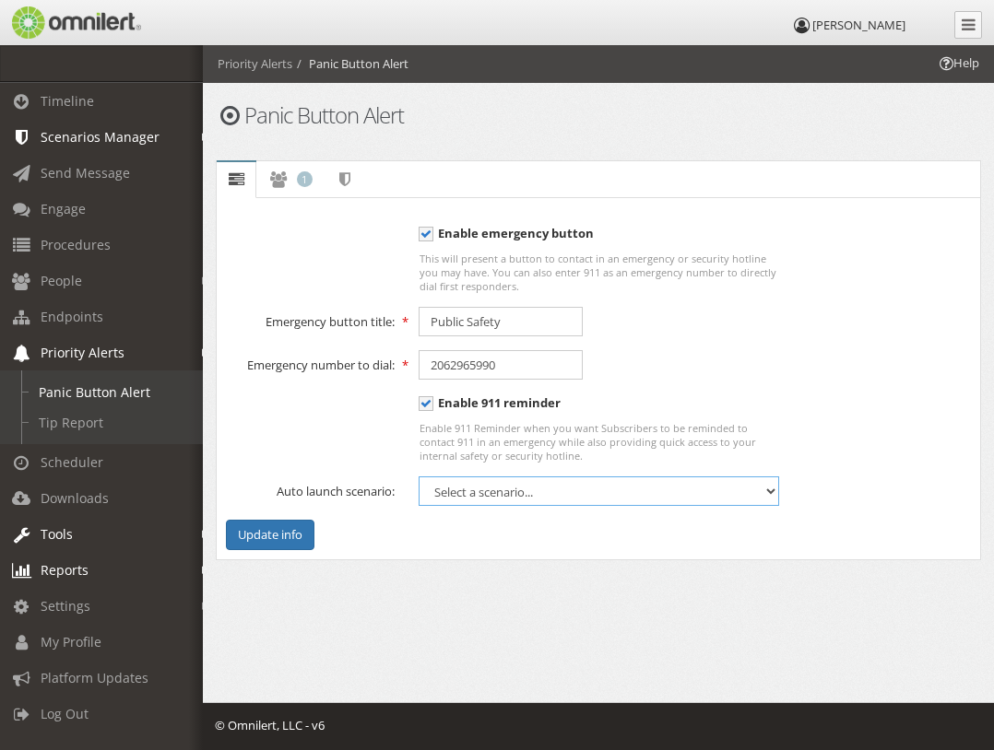
click at [468, 495] on select "Select a scenario... Active Shooter Control-All Button Pushed DPSS Group Messag…" at bounding box center [598, 491] width 360 height 29
click at [285, 183] on icon at bounding box center [278, 179] width 20 height 12
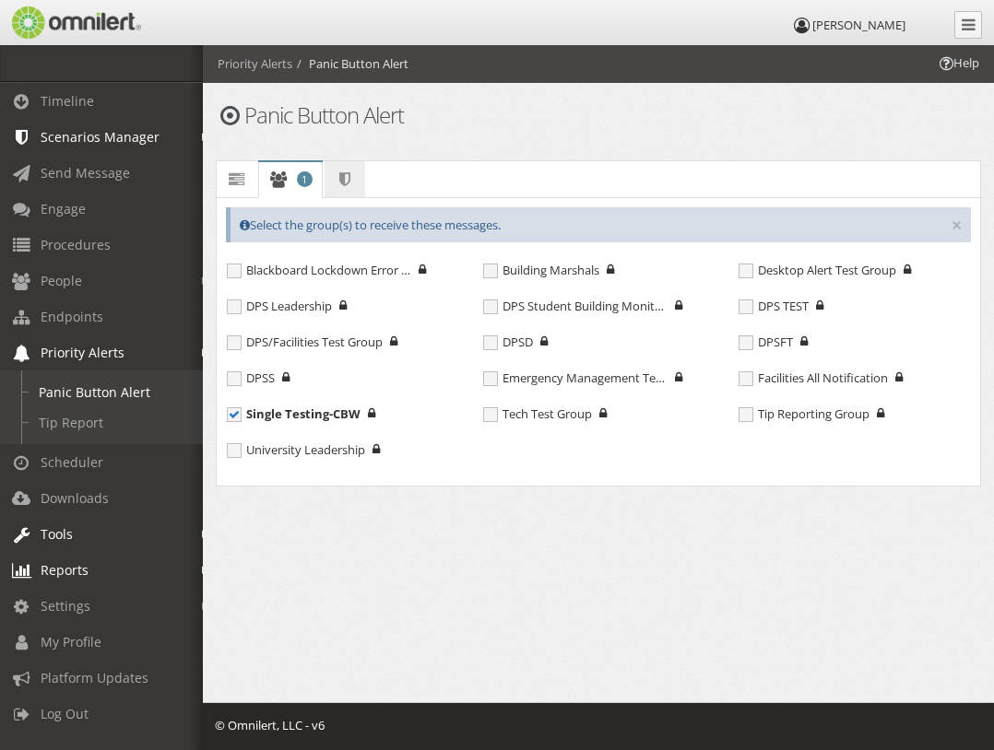
click at [339, 178] on icon at bounding box center [345, 179] width 20 height 12
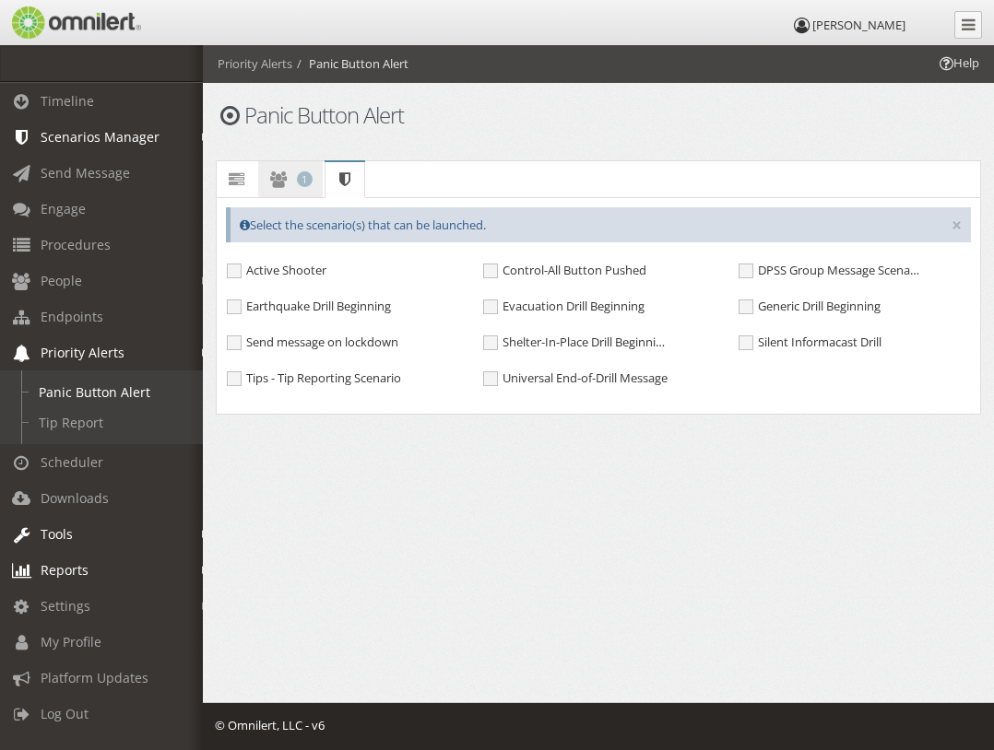
click at [309, 178] on span "1" at bounding box center [305, 179] width 16 height 16
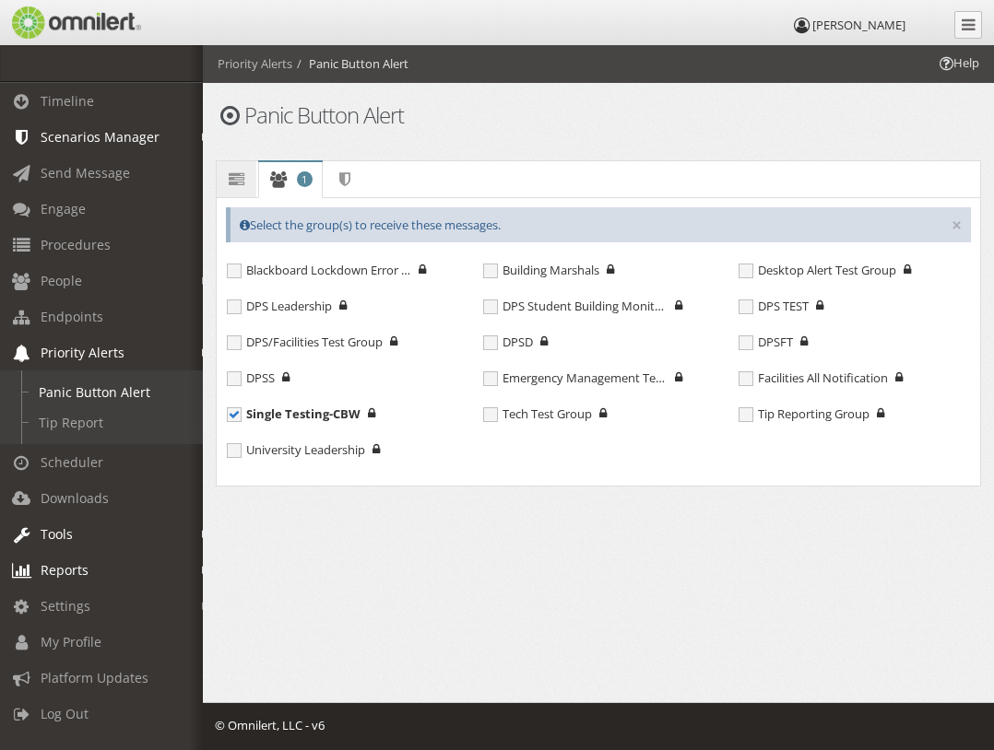
click at [242, 183] on icon at bounding box center [236, 179] width 20 height 12
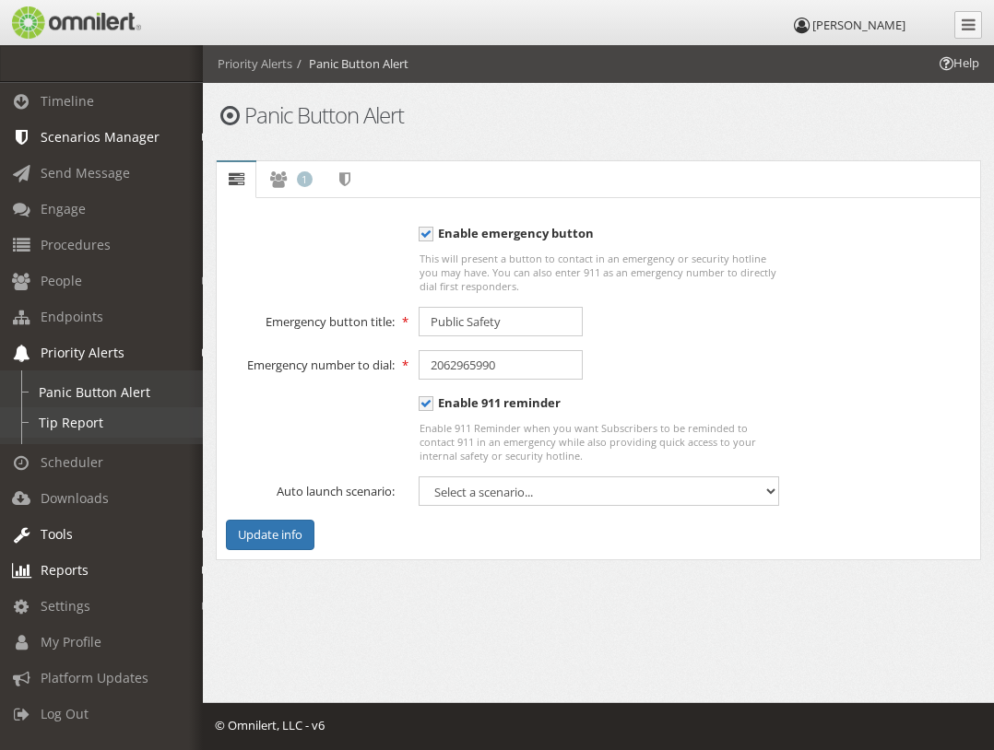
click at [91, 422] on link "Tip Report" at bounding box center [109, 422] width 219 height 30
select select
